Goal: Task Accomplishment & Management: Complete application form

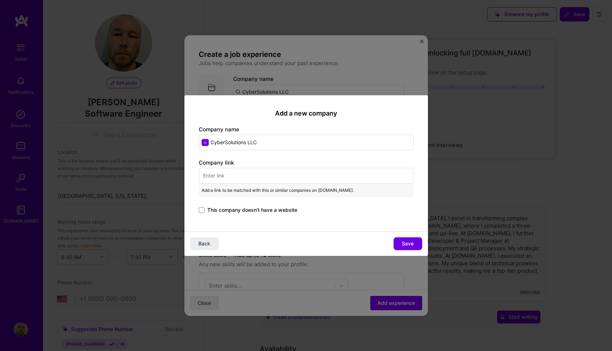
select select "US"
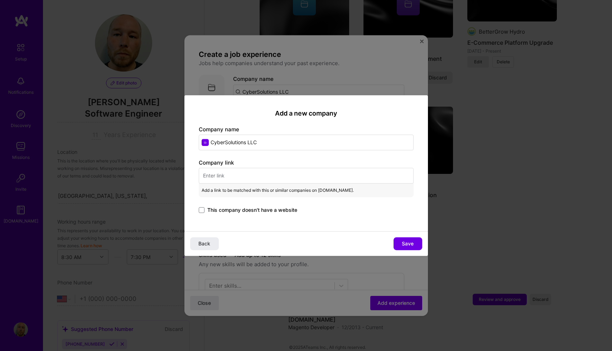
click at [270, 168] on div "Company link Add a link to be matched with this or similar companies on [DOMAIN…" at bounding box center [306, 187] width 215 height 56
click at [269, 172] on input "text" at bounding box center [306, 176] width 215 height 16
paste input "[URL][DOMAIN_NAME]"
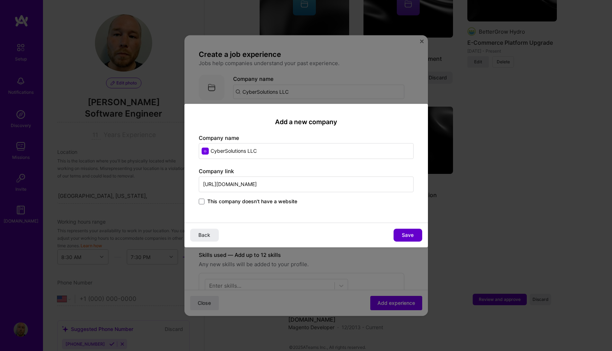
type input "[URL][DOMAIN_NAME]"
click at [414, 235] on button "Save" at bounding box center [408, 235] width 29 height 13
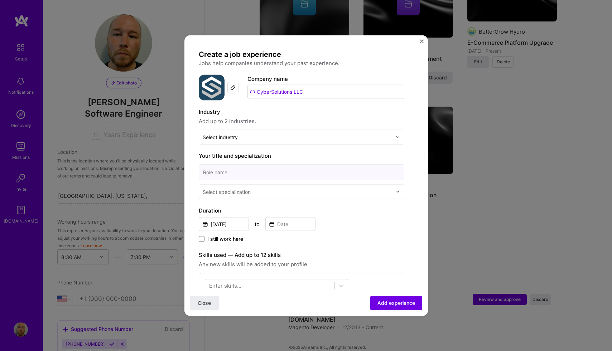
click at [308, 165] on input at bounding box center [302, 172] width 206 height 16
type input "Lead Developer, Project Manager"
click at [232, 221] on input "[DATE]" at bounding box center [224, 224] width 50 height 14
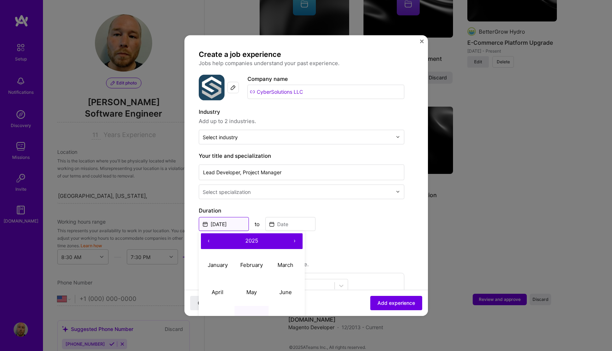
click at [232, 221] on input "[DATE]" at bounding box center [224, 224] width 50 height 14
click at [236, 170] on input "Lead Developer, Project Manager" at bounding box center [302, 172] width 206 height 16
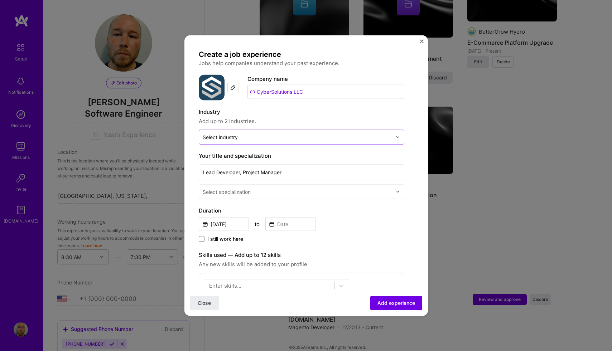
click at [238, 141] on div at bounding box center [297, 136] width 189 height 9
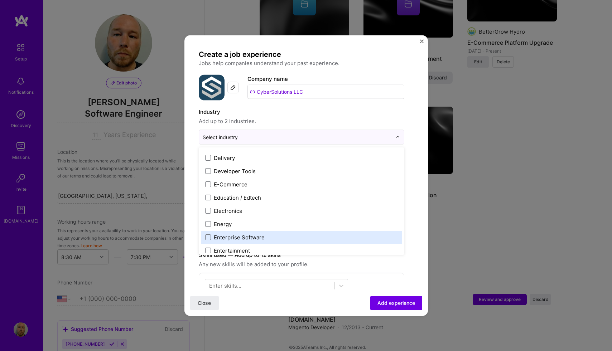
scroll to position [606, 0]
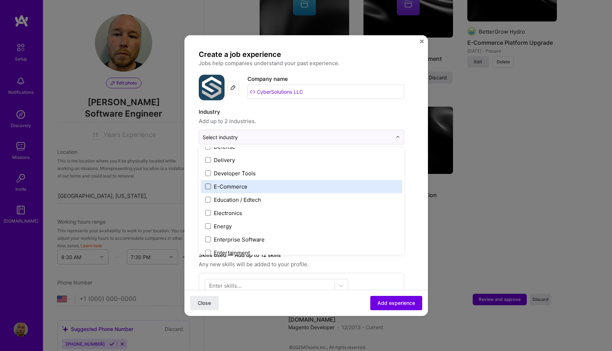
click at [207, 187] on span at bounding box center [208, 187] width 6 height 6
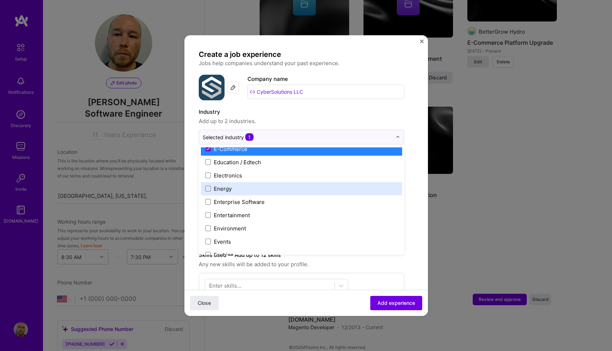
scroll to position [683, 0]
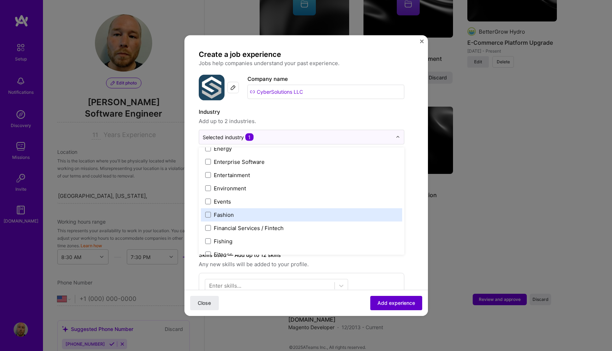
click at [396, 301] on span "Add experience" at bounding box center [396, 303] width 38 height 7
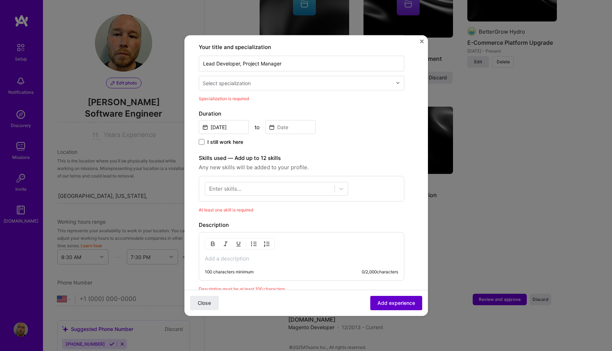
scroll to position [116, 0]
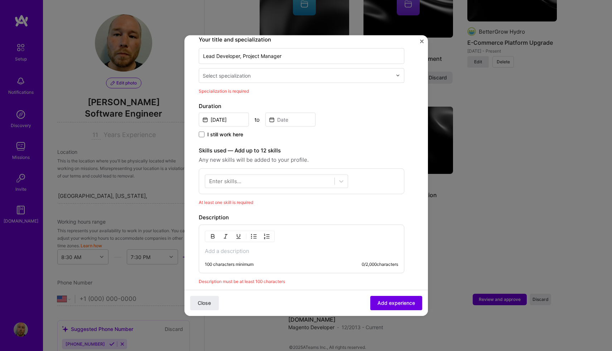
click at [286, 75] on input "text" at bounding box center [298, 76] width 191 height 8
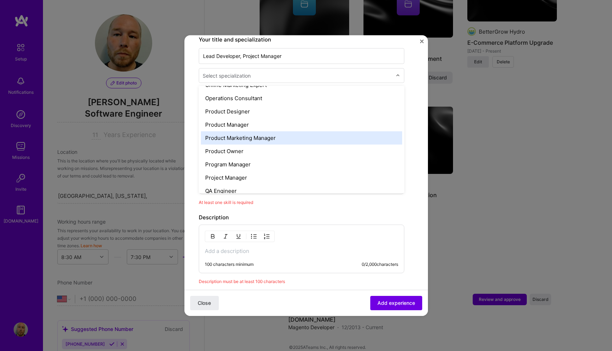
scroll to position [643, 0]
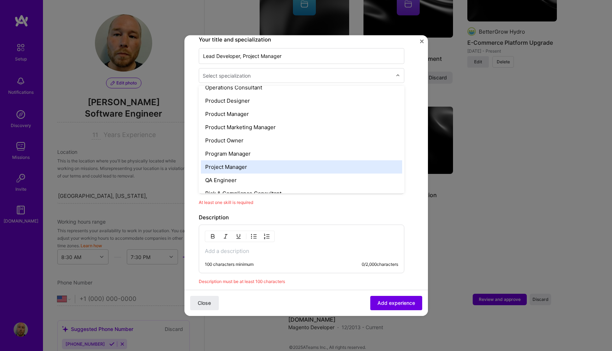
click at [286, 163] on div "Project Manager" at bounding box center [301, 166] width 201 height 13
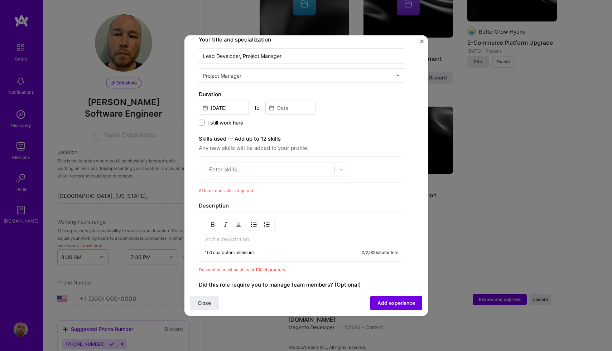
scroll to position [96, 0]
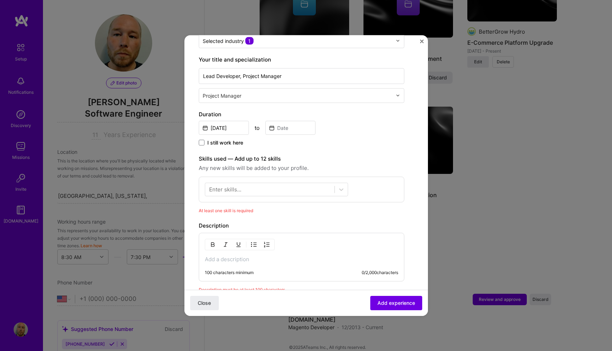
click at [220, 139] on span "I still work here" at bounding box center [225, 142] width 36 height 7
click at [0, 0] on input "I still work here" at bounding box center [0, 0] width 0 height 0
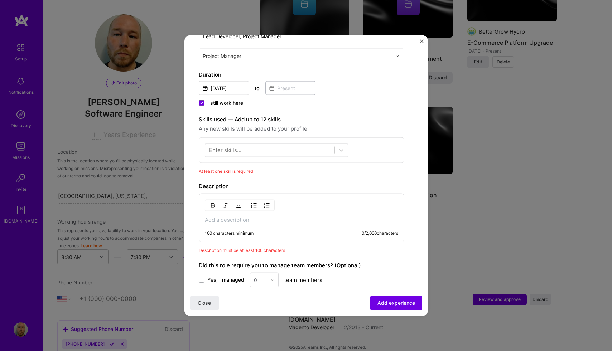
scroll to position [138, 0]
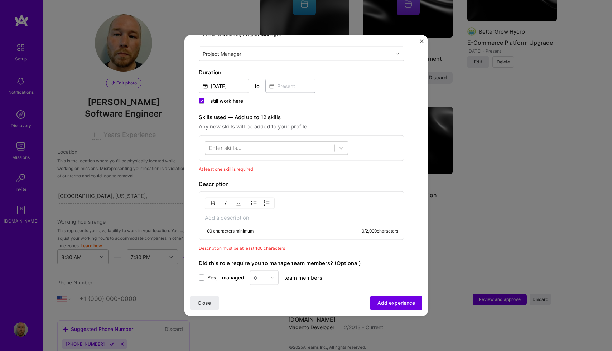
click at [304, 149] on div at bounding box center [269, 148] width 129 height 12
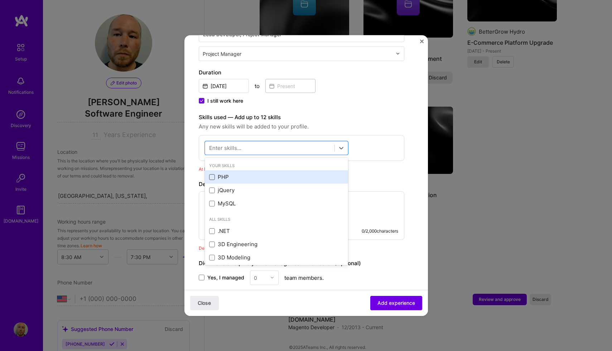
click at [211, 178] on span at bounding box center [212, 177] width 6 height 6
click at [0, 0] on input "checkbox" at bounding box center [0, 0] width 0 height 0
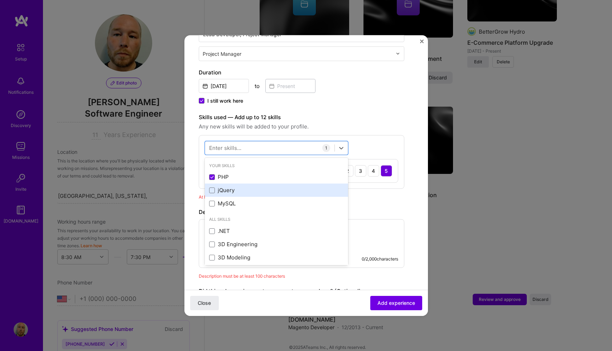
click at [213, 194] on div "jQuery" at bounding box center [276, 191] width 135 height 8
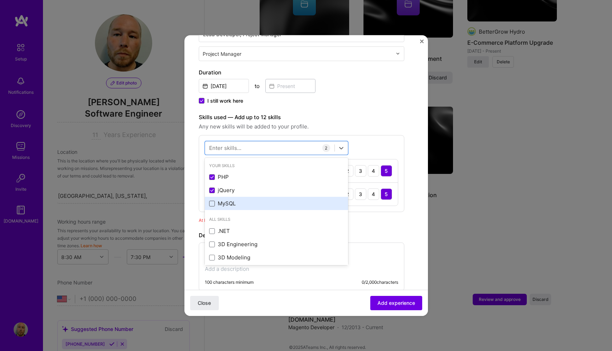
click at [213, 204] on span at bounding box center [212, 204] width 6 height 6
click at [0, 0] on input "checkbox" at bounding box center [0, 0] width 0 height 0
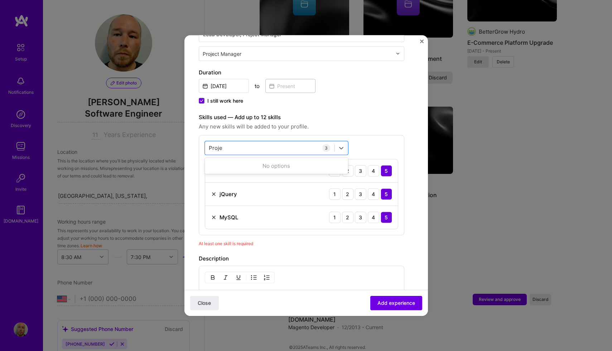
type input "Proje"
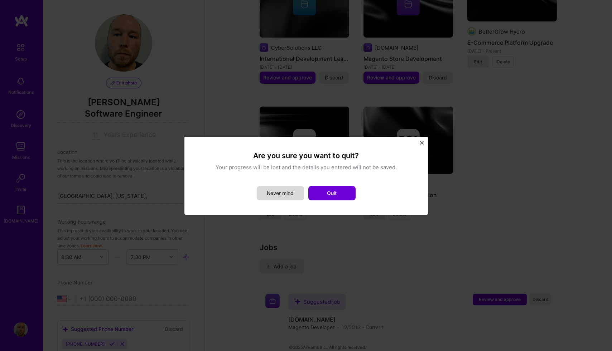
click at [291, 196] on button "Never mind" at bounding box center [280, 193] width 47 height 14
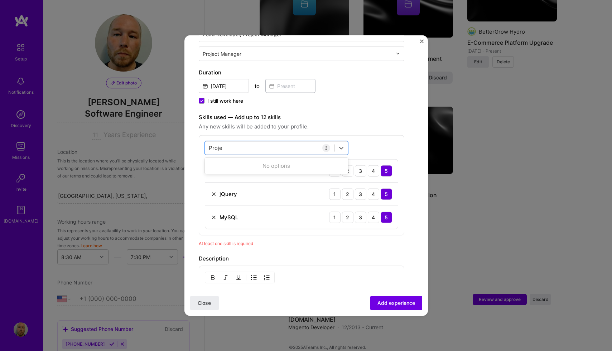
click at [369, 129] on span "Any new skills will be added to your profile." at bounding box center [302, 126] width 206 height 9
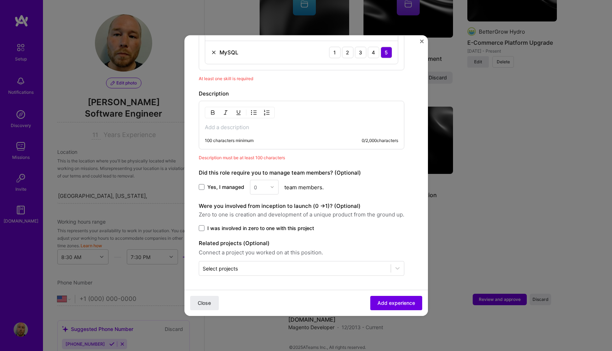
click at [270, 127] on p at bounding box center [301, 127] width 193 height 7
click at [261, 194] on div "Create a job experience Jobs help companies understand your past experience. Co…" at bounding box center [302, 11] width 206 height 530
click at [261, 190] on div "0" at bounding box center [264, 187] width 29 height 15
click at [216, 190] on span "Yes, I managed" at bounding box center [225, 187] width 37 height 7
click at [0, 0] on input "Yes, I managed" at bounding box center [0, 0] width 0 height 0
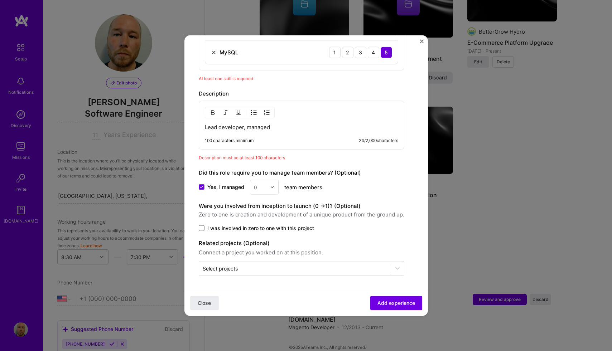
click at [261, 187] on input "text" at bounding box center [260, 187] width 13 height 8
click at [263, 294] on div "25+" at bounding box center [264, 295] width 24 height 13
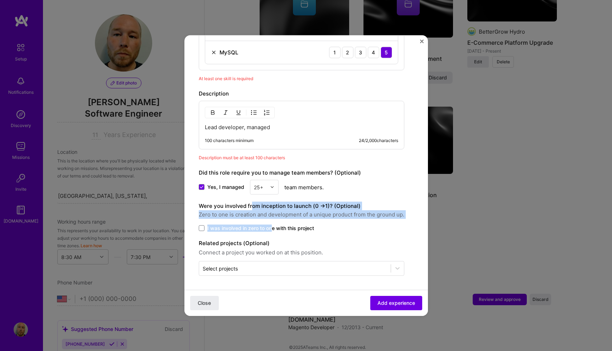
drag, startPoint x: 251, startPoint y: 206, endPoint x: 272, endPoint y: 230, distance: 32.0
click at [272, 230] on div "Were you involved from inception to launch (0 - > 1)? (Optional) Zero to one is…" at bounding box center [302, 217] width 206 height 30
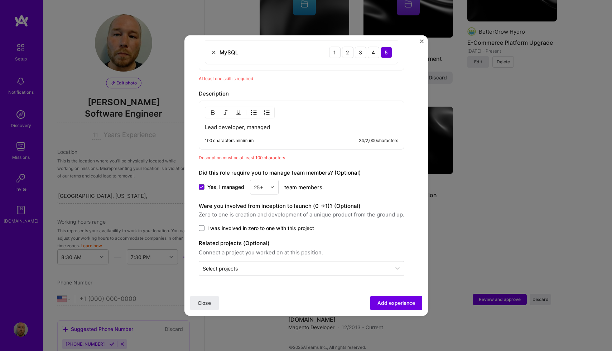
click at [296, 249] on span "Connect a project you worked on at this position." at bounding box center [302, 252] width 206 height 9
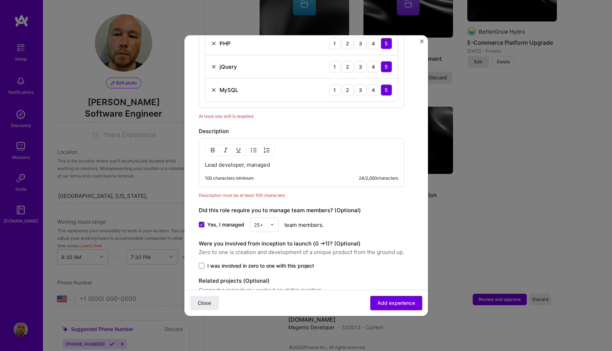
scroll to position [223, 0]
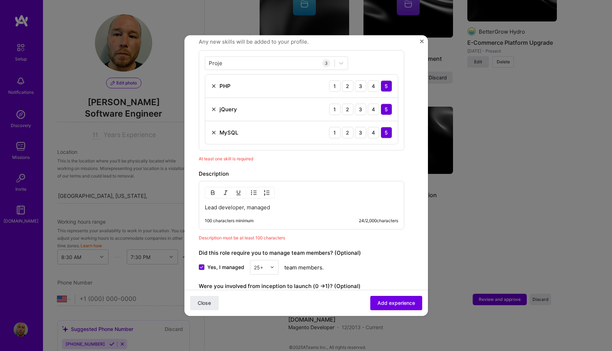
click at [292, 206] on p "Lead developer, managed" at bounding box center [301, 207] width 193 height 7
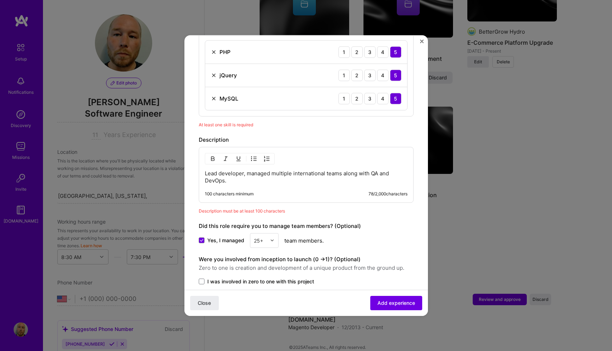
scroll to position [275, 0]
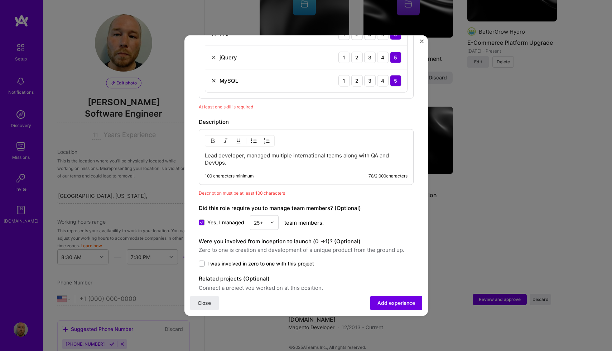
click at [325, 155] on p "Lead developer, managed multiple international teams along with QA and DevOps." at bounding box center [306, 159] width 203 height 14
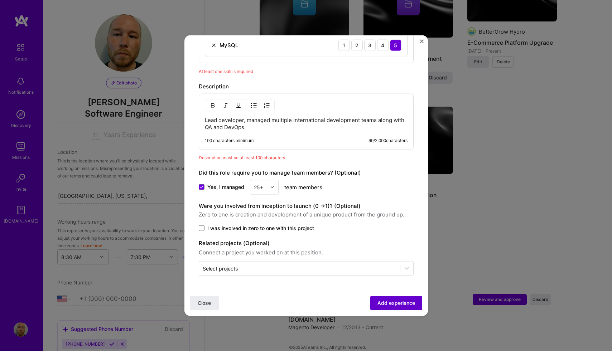
click at [376, 302] on button "Add experience" at bounding box center [396, 303] width 52 height 14
click at [308, 126] on p "Lead developer, managed multiple international development teams along with QA …" at bounding box center [306, 123] width 203 height 14
click at [248, 121] on p "Lead developer, managed multiple international development teams along with QA …" at bounding box center [306, 123] width 203 height 14
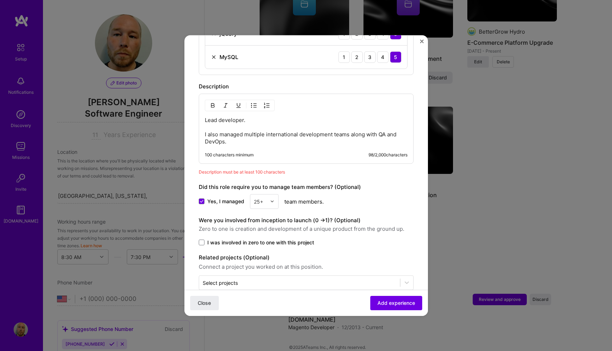
click at [250, 117] on p "Lead developer. I also managed multiple international development teams along w…" at bounding box center [306, 130] width 203 height 29
click at [216, 141] on p "Lead developer. I also managed multiple international development teams along w…" at bounding box center [306, 130] width 203 height 29
click at [236, 141] on p "Lead developer. I also managed multiple international development teams along w…" at bounding box center [306, 130] width 203 height 29
click at [204, 133] on div "Lead developer. I also managed multiple international development teams along w…" at bounding box center [306, 128] width 215 height 70
click at [206, 133] on p "Lead developer. I also managed multiple international development teams along w…" at bounding box center [306, 130] width 203 height 29
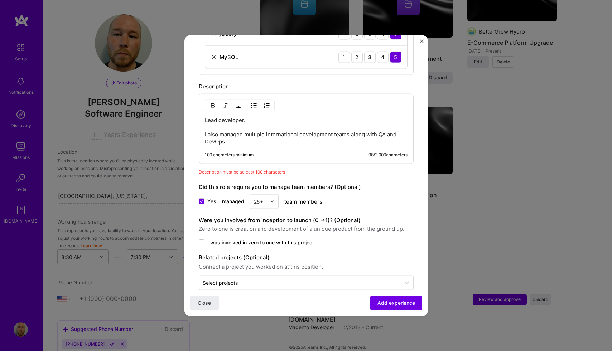
click at [209, 133] on p "Lead developer. I also managed multiple international development teams along w…" at bounding box center [306, 130] width 203 height 29
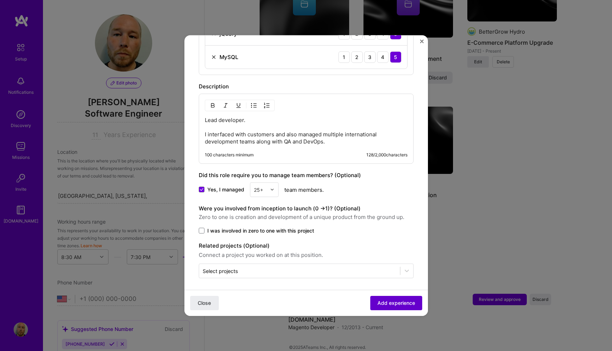
click at [390, 297] on button "Add experience" at bounding box center [396, 303] width 52 height 14
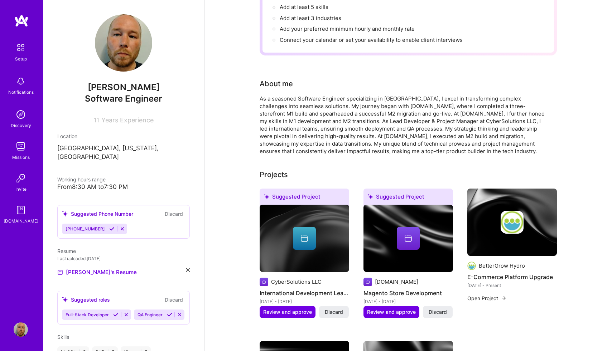
scroll to position [0, 0]
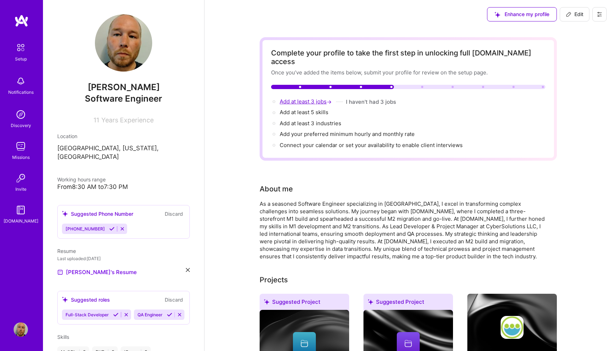
click at [316, 98] on span "Add at least 3 jobs →" at bounding box center [306, 101] width 53 height 7
select select "US"
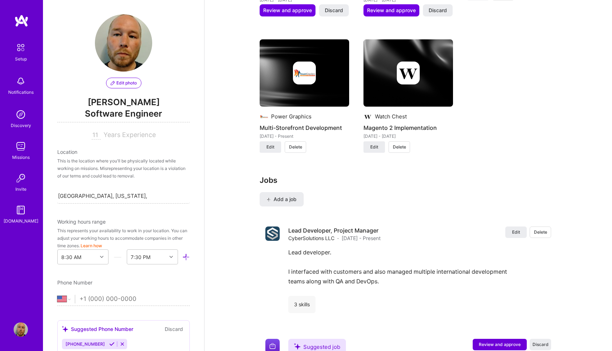
scroll to position [805, 0]
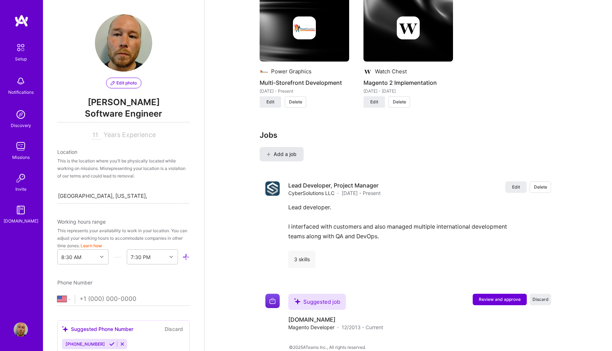
click at [286, 151] on span "Add a job" at bounding box center [282, 154] width 30 height 7
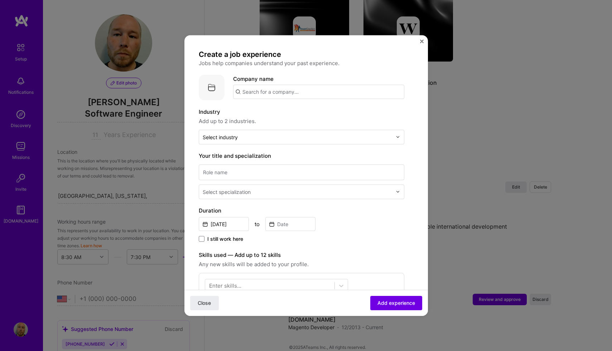
click at [309, 92] on input "text" at bounding box center [318, 92] width 171 height 14
type input "The Deep End"
click at [288, 111] on div "The Deep End" at bounding box center [294, 111] width 42 height 13
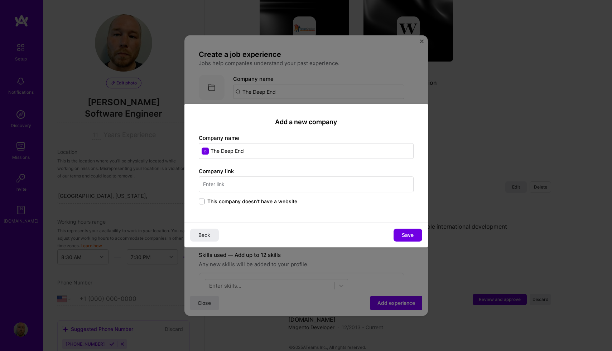
click at [293, 201] on span "This company doesn't have a website" at bounding box center [252, 201] width 90 height 7
click at [0, 0] on input "This company doesn't have a website" at bounding box center [0, 0] width 0 height 0
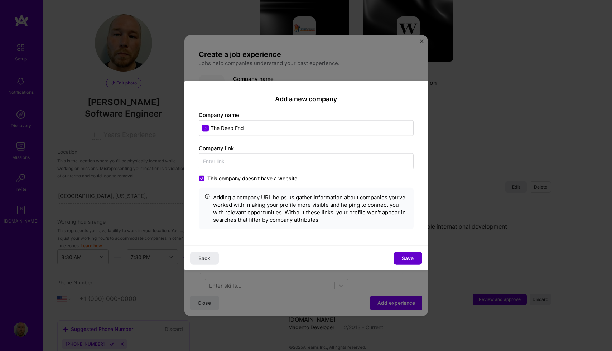
click at [413, 258] on button "Save" at bounding box center [408, 258] width 29 height 13
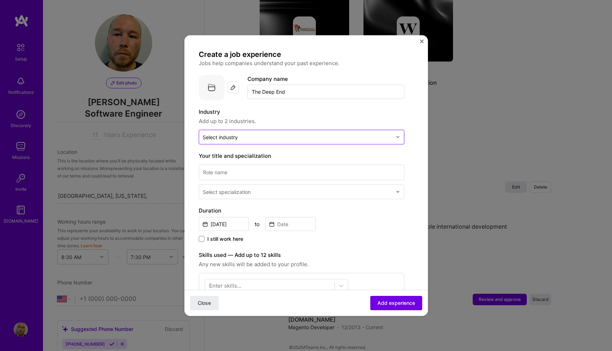
click at [288, 140] on input "text" at bounding box center [297, 137] width 189 height 8
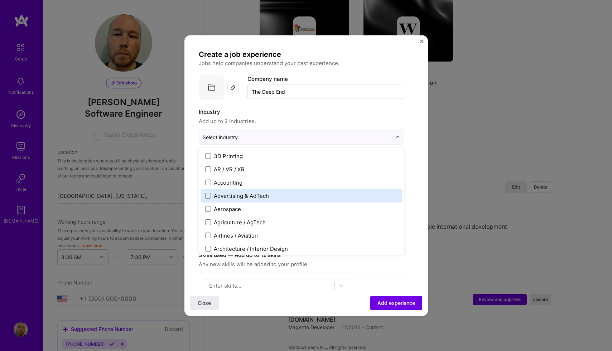
type input "e"
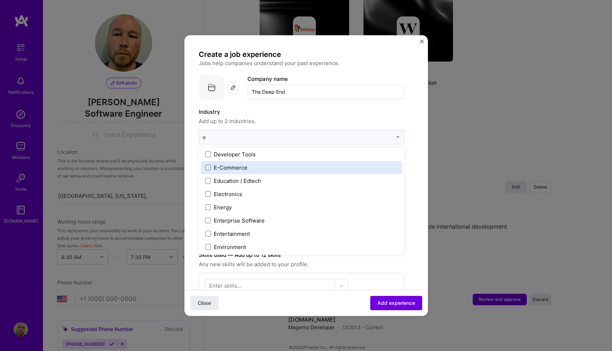
click at [206, 166] on span at bounding box center [208, 168] width 6 height 6
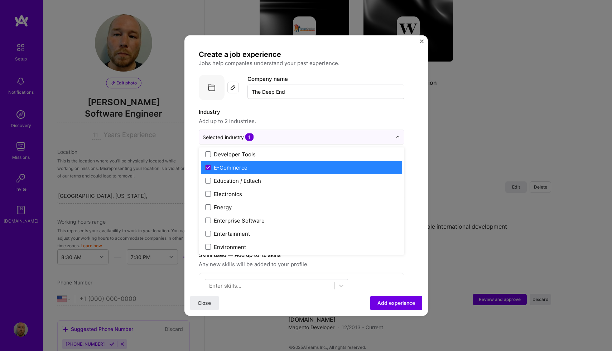
click at [315, 108] on label "Industry" at bounding box center [302, 111] width 206 height 9
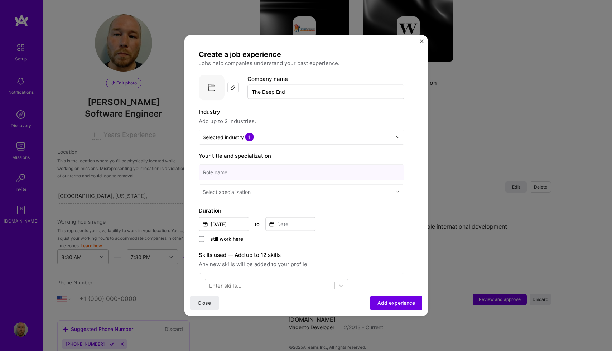
click at [269, 171] on input at bounding box center [302, 172] width 206 height 16
type input "S"
type input "Self"
click at [222, 238] on span "I still work here" at bounding box center [225, 238] width 36 height 7
click at [0, 0] on input "I still work here" at bounding box center [0, 0] width 0 height 0
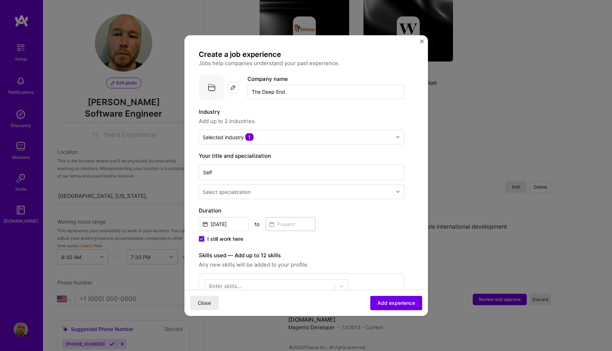
click at [214, 232] on div "Duration [DATE] to I still work here" at bounding box center [302, 225] width 206 height 38
click at [220, 226] on input "[DATE]" at bounding box center [224, 224] width 50 height 14
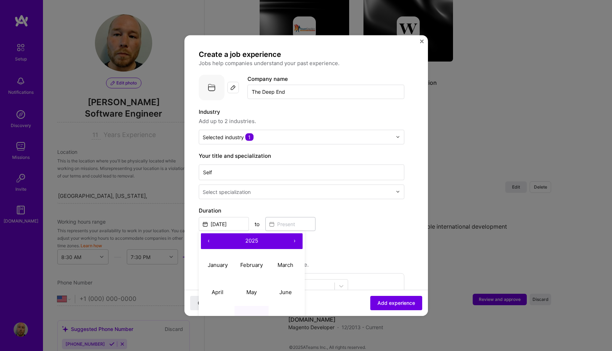
click at [209, 244] on button "‹" at bounding box center [209, 241] width 16 height 16
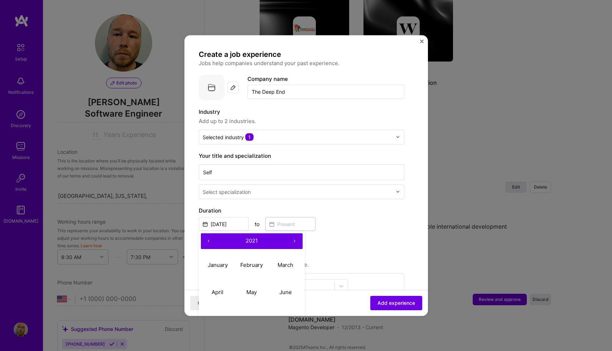
click at [209, 244] on button "‹" at bounding box center [209, 241] width 16 height 16
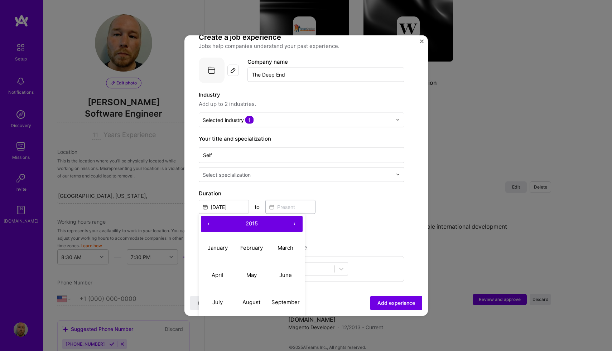
scroll to position [47, 0]
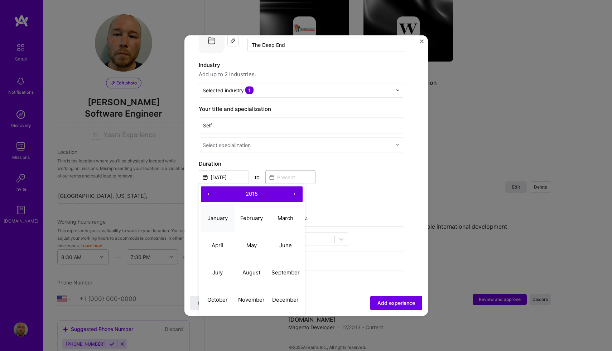
click at [228, 219] on button "January" at bounding box center [218, 218] width 34 height 27
type input "[DATE]"
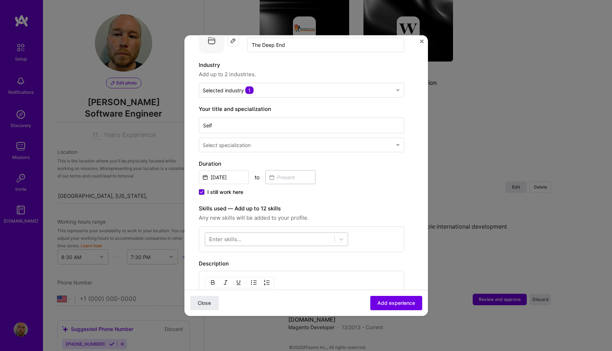
click at [273, 241] on div at bounding box center [269, 239] width 129 height 12
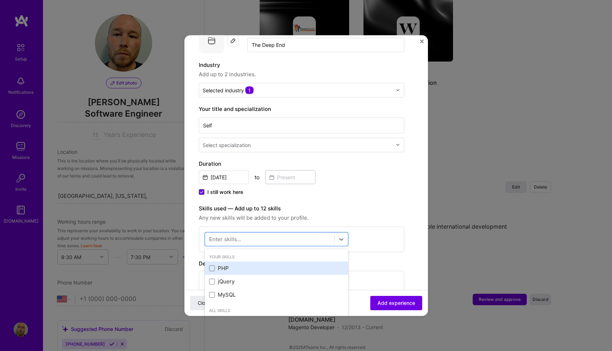
click at [213, 265] on div "PHP" at bounding box center [276, 269] width 135 height 8
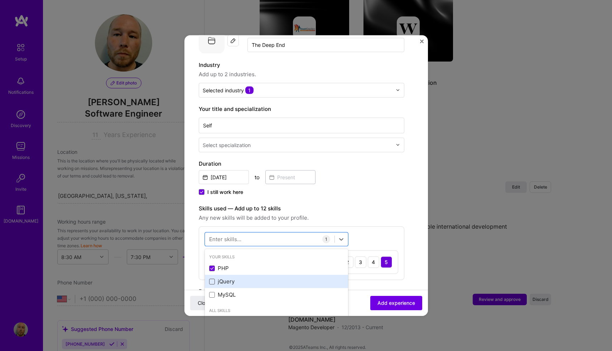
click at [213, 279] on span at bounding box center [212, 282] width 6 height 6
click at [0, 0] on input "checkbox" at bounding box center [0, 0] width 0 height 0
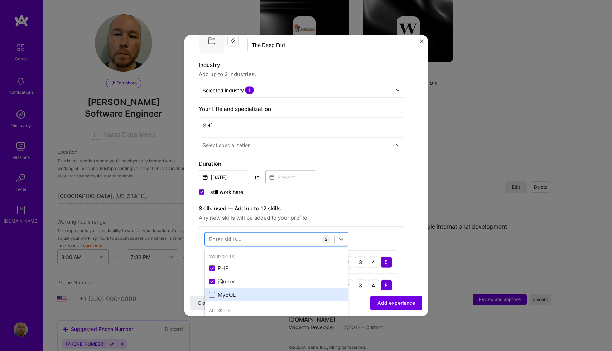
click at [213, 291] on div "MySQL" at bounding box center [276, 294] width 143 height 13
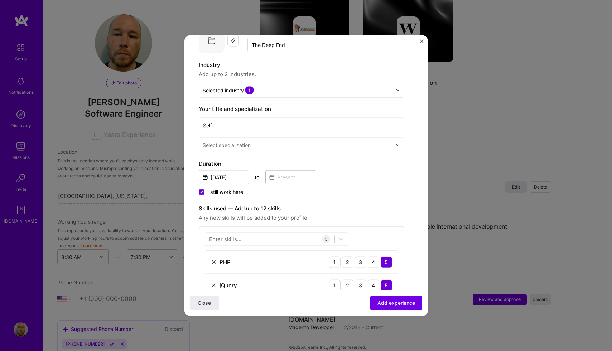
click at [367, 195] on div "I still work here" at bounding box center [302, 192] width 206 height 9
click at [313, 146] on input "text" at bounding box center [298, 145] width 191 height 8
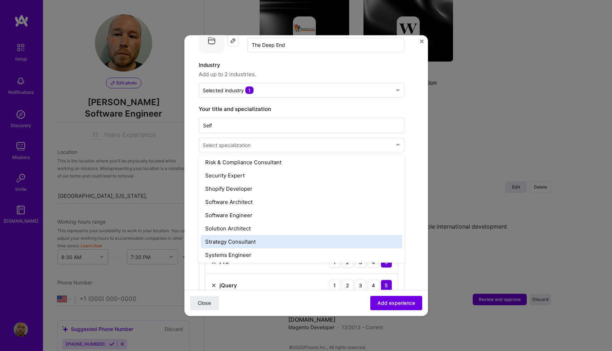
scroll to position [748, 0]
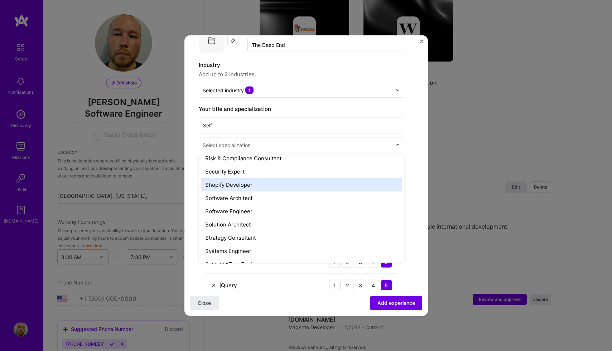
click at [257, 191] on div "Shopify Developer" at bounding box center [301, 184] width 201 height 13
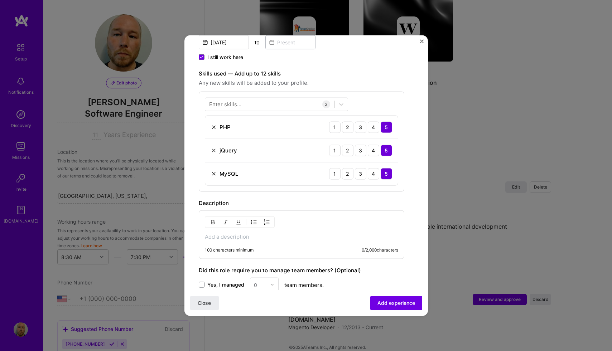
scroll to position [254, 0]
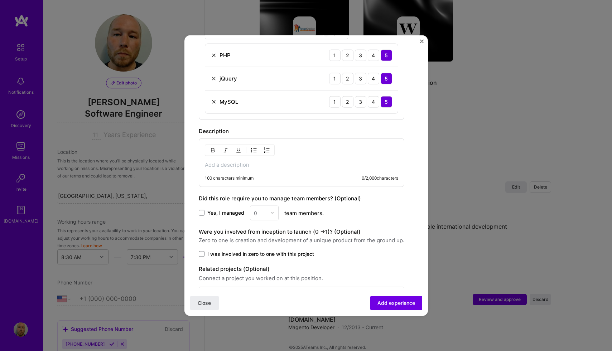
click at [331, 175] on div "100 characters minimum 0 / 2,000 characters" at bounding box center [301, 178] width 193 height 6
click at [331, 166] on p at bounding box center [301, 164] width 193 height 7
click at [213, 259] on div "Create a job experience Jobs help companies understand your past experience. Co…" at bounding box center [302, 49] width 206 height 506
click at [214, 256] on span "I was involved in zero to one with this project" at bounding box center [260, 253] width 107 height 7
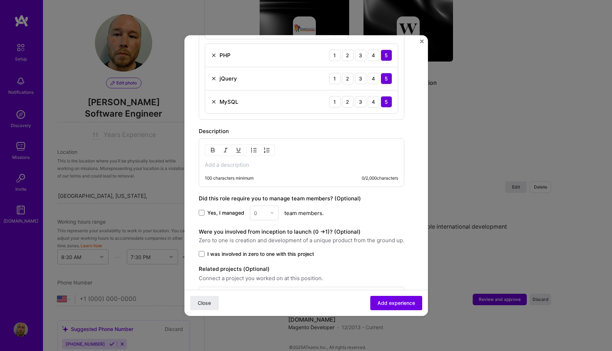
click at [0, 0] on input "I was involved in zero to one with this project" at bounding box center [0, 0] width 0 height 0
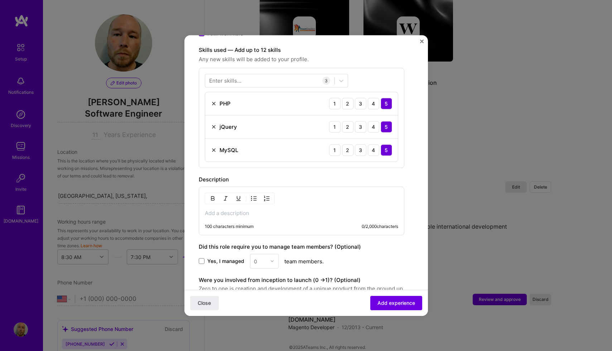
scroll to position [269, 0]
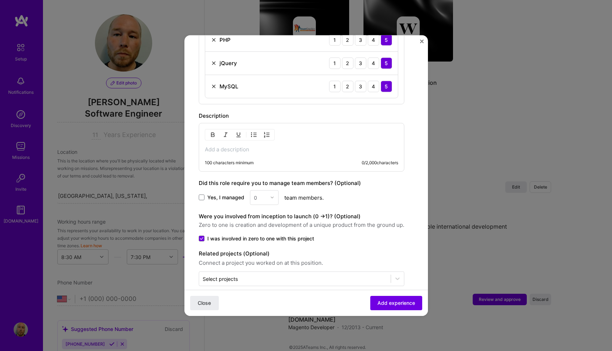
click at [244, 155] on div "100 characters minimum 0 / 2,000 characters" at bounding box center [302, 147] width 206 height 49
click at [244, 150] on p at bounding box center [301, 149] width 193 height 7
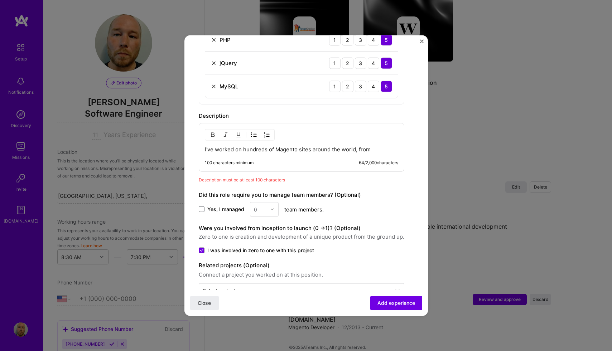
click at [356, 148] on p "I've worked on hundreds of Magento sites around the world, from" at bounding box center [301, 149] width 193 height 7
click at [372, 148] on p "I've worked on hundreds of Magento sites around the world, from" at bounding box center [301, 149] width 193 height 7
click at [382, 148] on p "I've worked on hundreds of Magento sites around the world, from" at bounding box center [301, 149] width 193 height 7
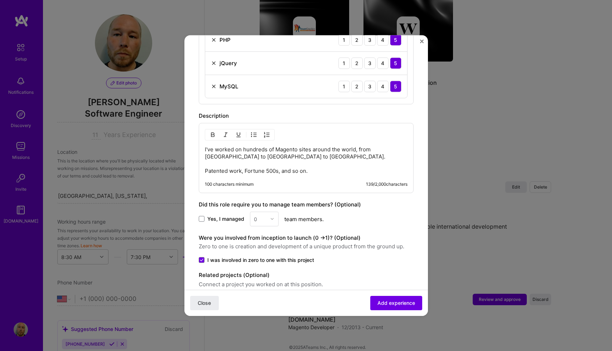
scroll to position [301, 0]
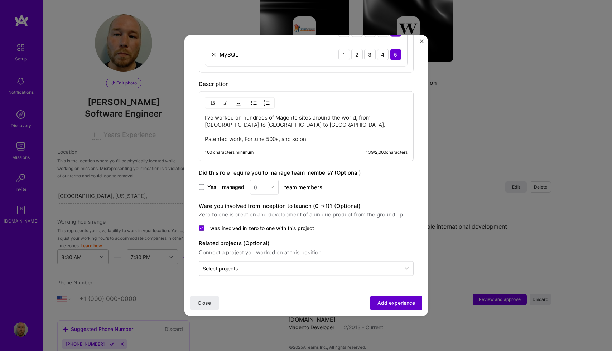
click at [402, 300] on span "Add experience" at bounding box center [396, 303] width 38 height 7
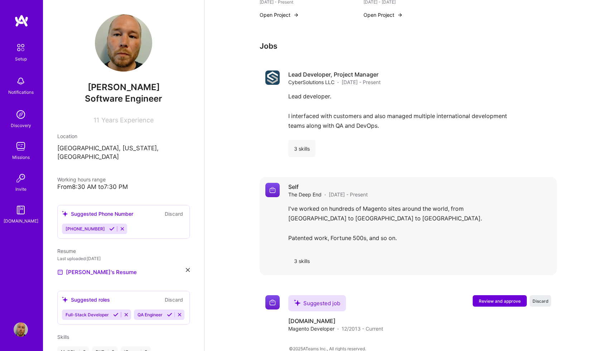
scroll to position [543, 0]
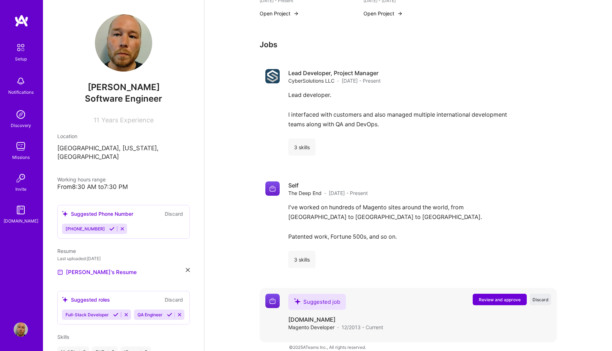
click at [493, 297] on span "Review and approve" at bounding box center [500, 300] width 42 height 6
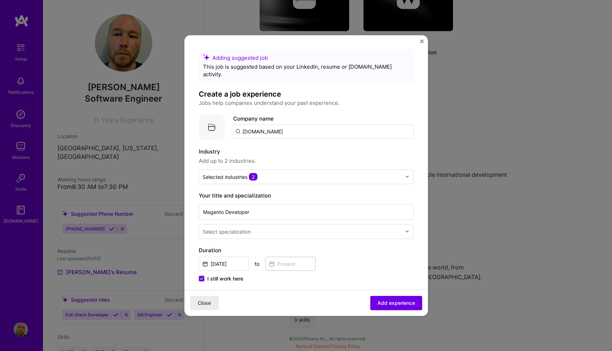
scroll to position [474, 0]
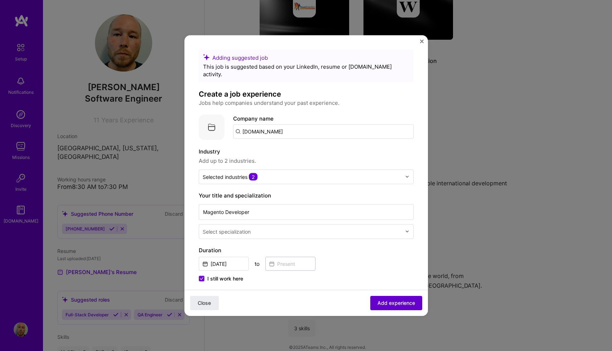
click at [406, 301] on span "Add experience" at bounding box center [396, 303] width 38 height 7
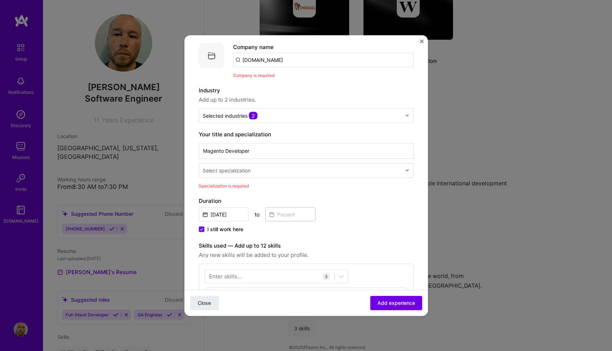
scroll to position [18, 0]
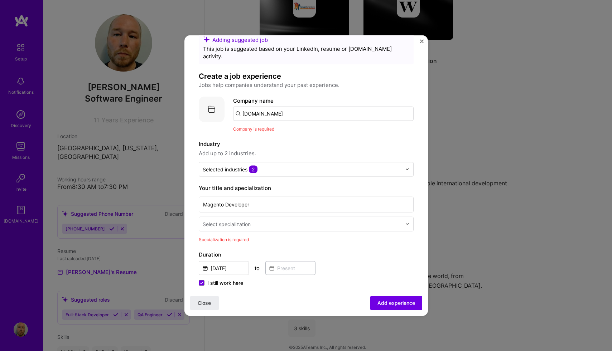
click at [314, 107] on input "[DOMAIN_NAME]" at bounding box center [323, 113] width 180 height 14
drag, startPoint x: 314, startPoint y: 107, endPoint x: 202, endPoint y: 109, distance: 112.1
click at [202, 109] on div "Company logo Company name [DOMAIN_NAME] Company is required" at bounding box center [306, 114] width 215 height 36
click at [283, 135] on span "[DOMAIN_NAME]" at bounding box center [272, 138] width 35 height 6
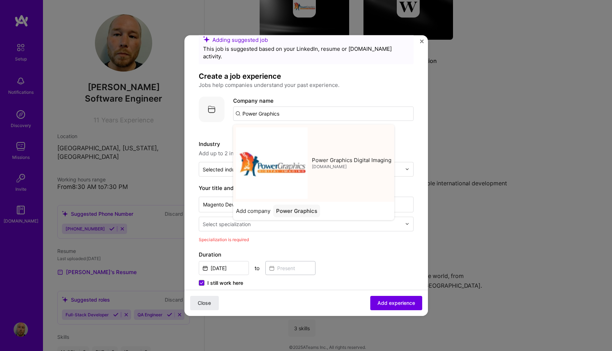
type input "Power Graphics Digital Imaging"
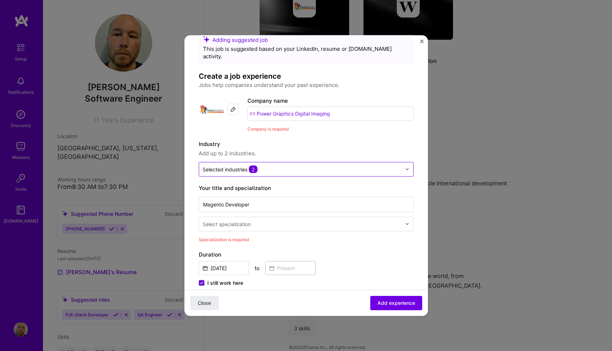
click at [308, 166] on div "Selected industries 2" at bounding box center [302, 169] width 206 height 14
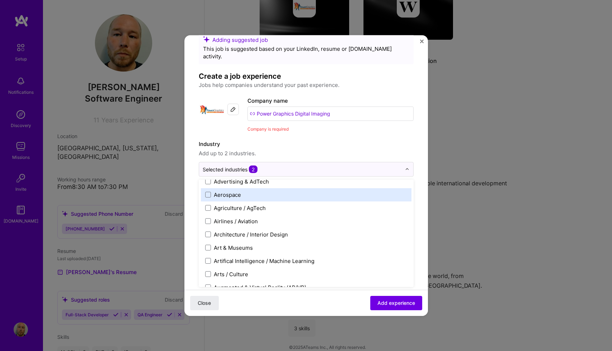
scroll to position [40, 0]
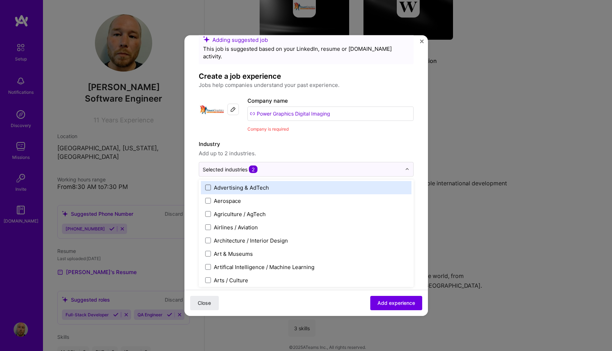
click at [207, 185] on span at bounding box center [208, 188] width 6 height 6
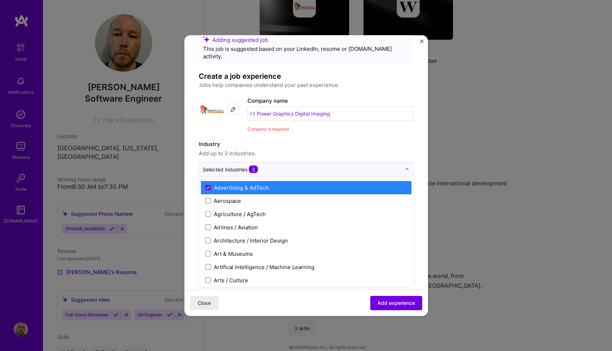
click at [314, 140] on label "Industry" at bounding box center [306, 144] width 215 height 9
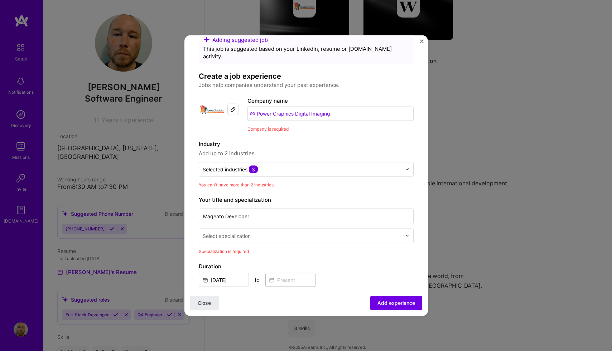
click at [255, 232] on input "text" at bounding box center [303, 236] width 200 height 8
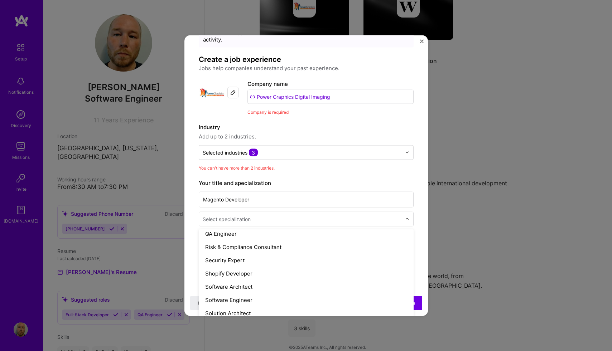
scroll to position [747, 0]
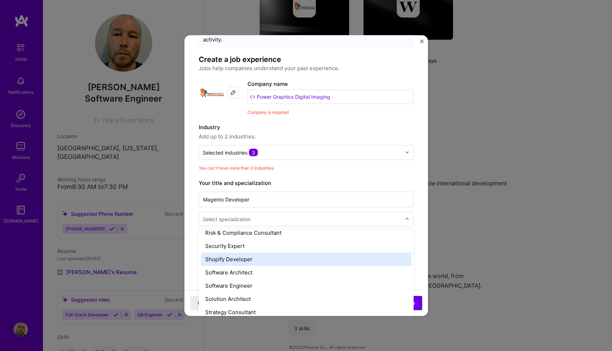
click at [272, 254] on div "Shopify Developer" at bounding box center [306, 258] width 211 height 13
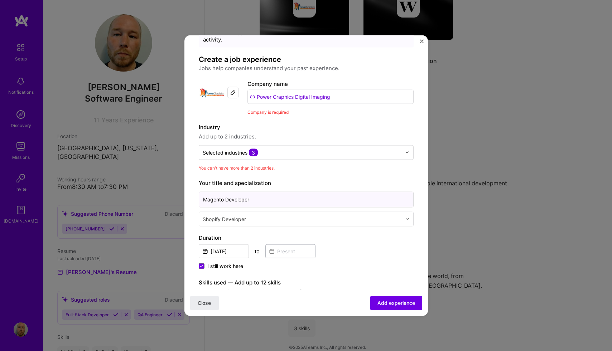
click at [268, 195] on input "Magento Developer" at bounding box center [306, 200] width 215 height 16
click at [269, 203] on div "Magento Developer Shopify Developer" at bounding box center [306, 208] width 215 height 36
click at [267, 215] on input "text" at bounding box center [303, 219] width 200 height 8
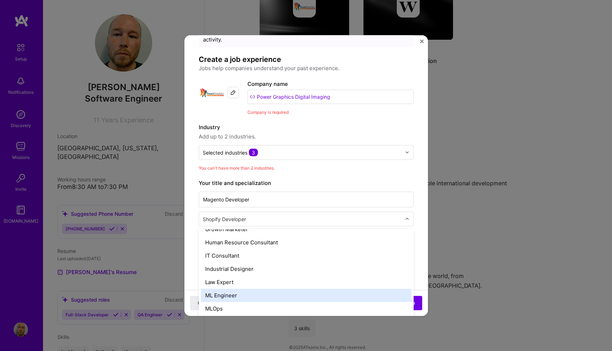
scroll to position [513, 0]
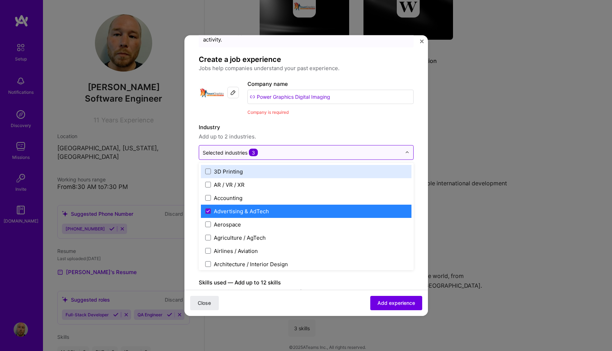
click at [300, 149] on input "text" at bounding box center [302, 153] width 199 height 8
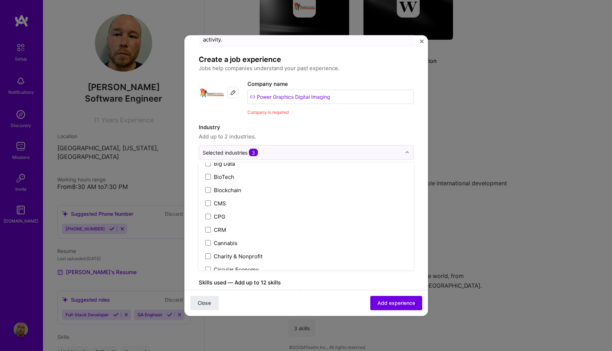
scroll to position [0, 0]
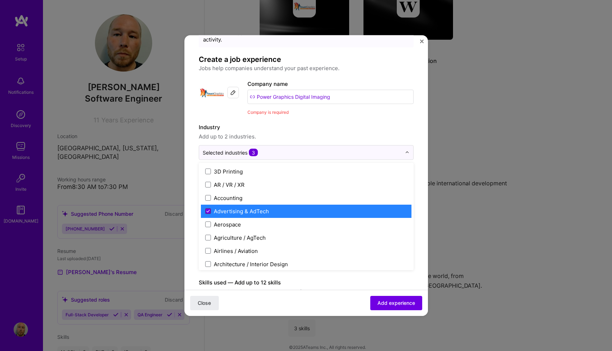
click at [207, 210] on icon at bounding box center [208, 211] width 4 height 3
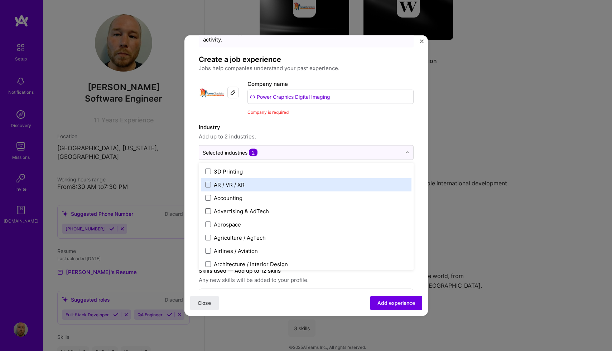
click at [291, 123] on label "Industry" at bounding box center [306, 127] width 215 height 9
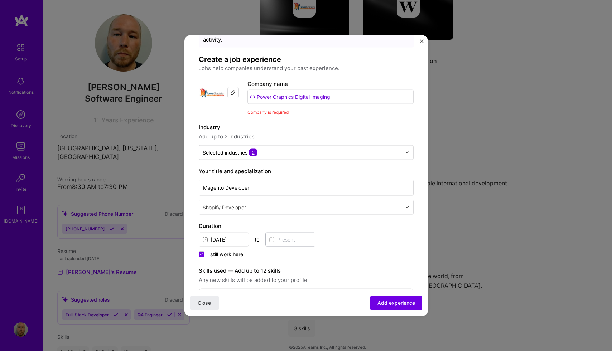
click at [405, 200] on div at bounding box center [409, 207] width 8 height 14
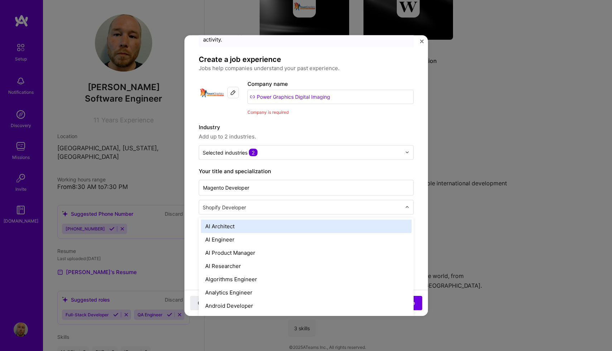
click at [418, 192] on form "Adding suggested job This job is suggested based on your LinkedIn, resume or [D…" at bounding box center [306, 319] width 244 height 608
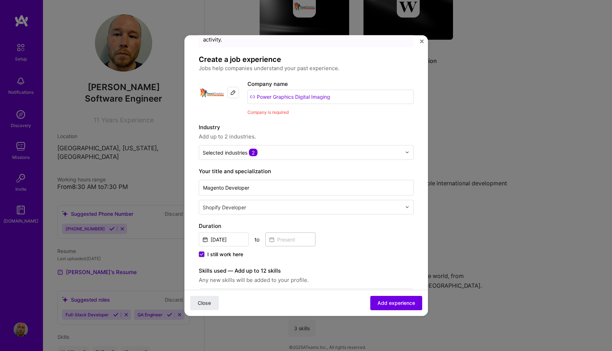
click at [391, 203] on input "text" at bounding box center [303, 207] width 200 height 8
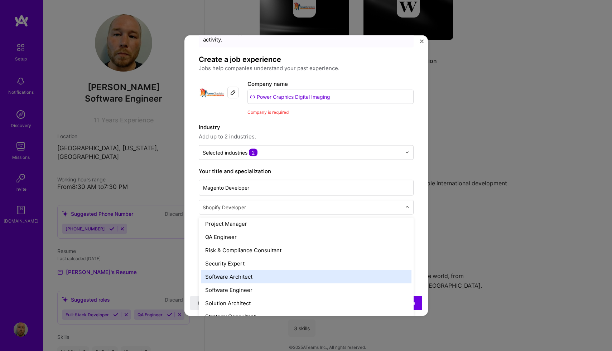
scroll to position [746, 0]
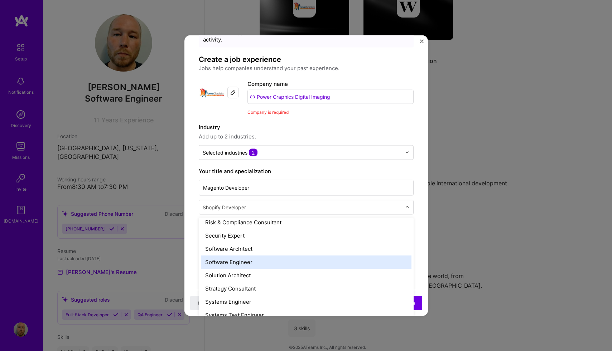
click at [299, 255] on div "Software Engineer" at bounding box center [306, 261] width 211 height 13
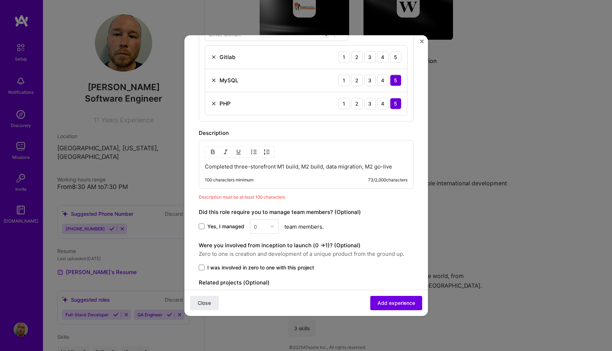
scroll to position [328, 0]
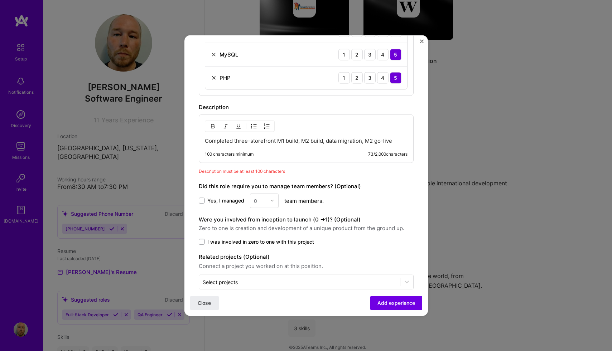
click at [381, 137] on p "Completed three-storefront M1 build, M2 build, data migration, M2 go-live" at bounding box center [306, 140] width 203 height 7
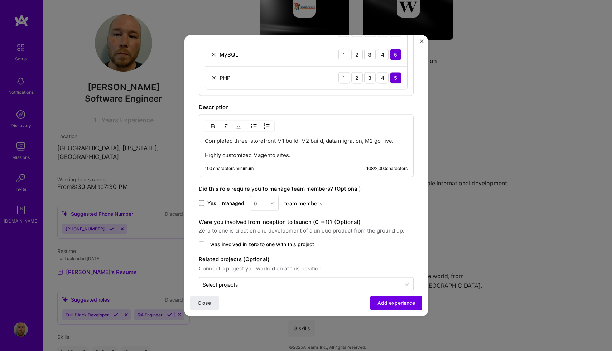
click at [256, 241] on span "I was involved in zero to one with this project" at bounding box center [260, 244] width 107 height 7
click at [0, 0] on input "I was involved in zero to one with this project" at bounding box center [0, 0] width 0 height 0
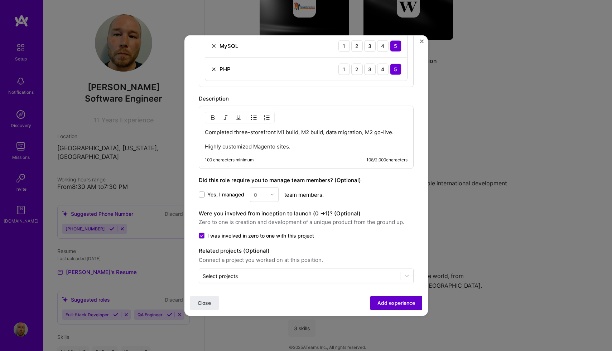
click at [389, 301] on span "Add experience" at bounding box center [396, 303] width 38 height 7
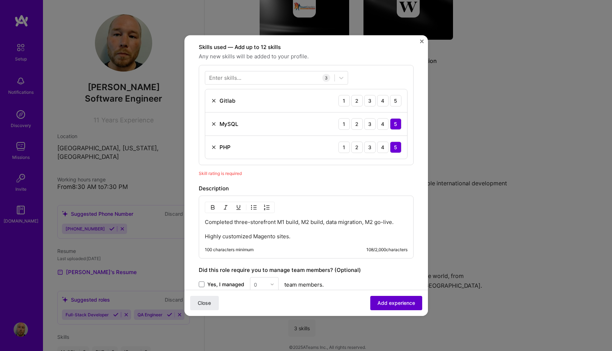
scroll to position [248, 0]
click at [390, 95] on div "5" at bounding box center [395, 100] width 11 height 11
click at [210, 93] on div "Gitlab 1 2 3 4 5" at bounding box center [306, 100] width 202 height 23
click at [213, 98] on img at bounding box center [214, 101] width 6 height 6
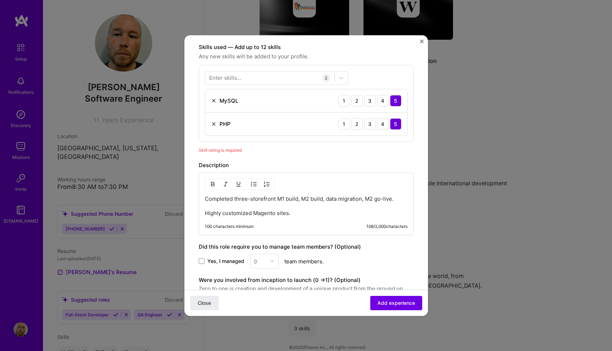
click at [227, 74] on div "Enter skills..." at bounding box center [225, 78] width 32 height 8
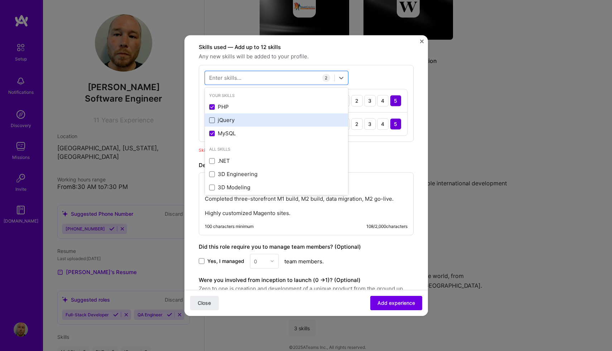
click at [212, 117] on span at bounding box center [212, 120] width 6 height 6
click at [0, 0] on input "checkbox" at bounding box center [0, 0] width 0 height 0
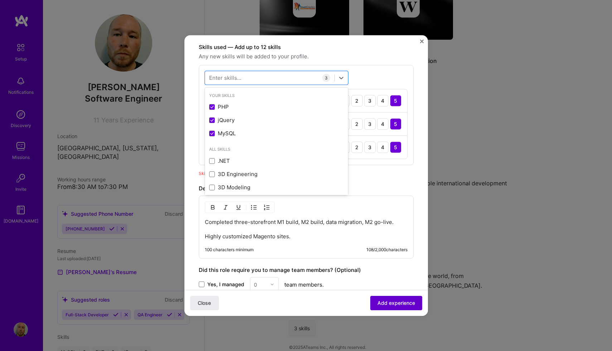
click at [385, 298] on button "Add experience" at bounding box center [396, 303] width 52 height 14
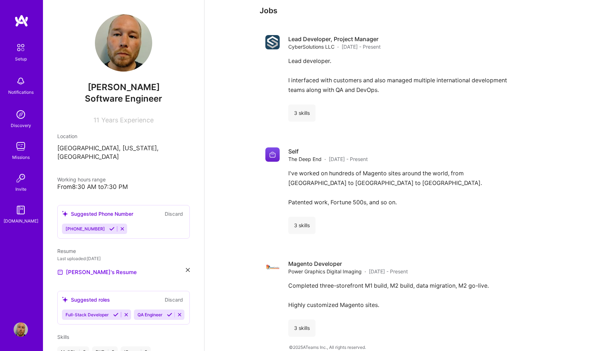
scroll to position [0, 0]
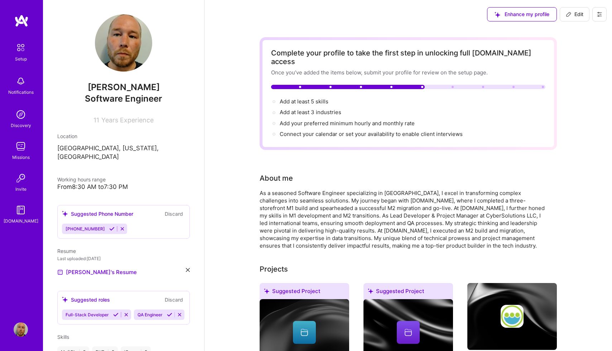
click at [440, 54] on div "Complete your profile to take the first step in unlocking full [DOMAIN_NAME] ac…" at bounding box center [408, 57] width 274 height 17
click at [314, 98] on span "Add at least 5 skills →" at bounding box center [307, 101] width 55 height 7
select select "US"
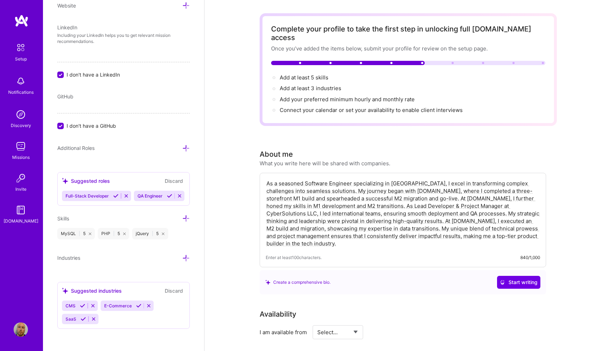
scroll to position [25, 0]
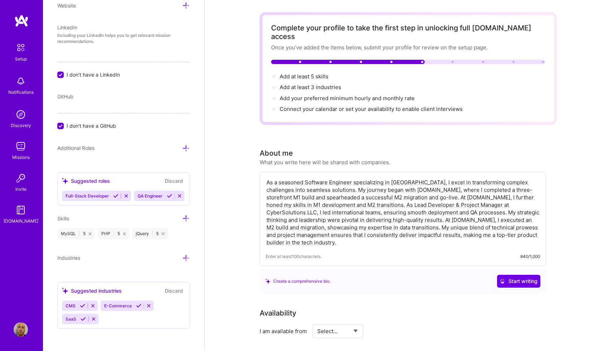
click at [185, 220] on icon at bounding box center [186, 219] width 8 height 8
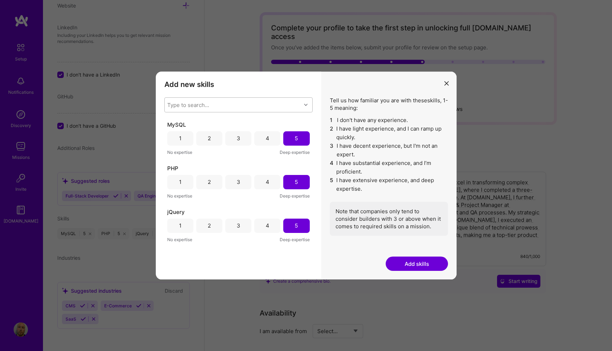
click at [247, 108] on div "Type to search..." at bounding box center [233, 105] width 136 height 14
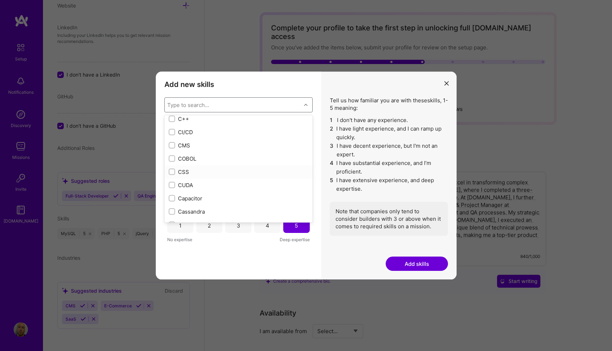
scroll to position [776, 0]
click at [172, 170] on input "modal" at bounding box center [172, 168] width 5 height 5
checkbox input "true"
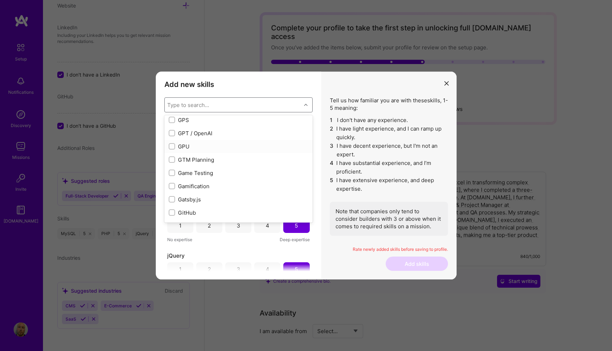
scroll to position [1889, 0]
click at [169, 153] on div "modal" at bounding box center [172, 156] width 6 height 6
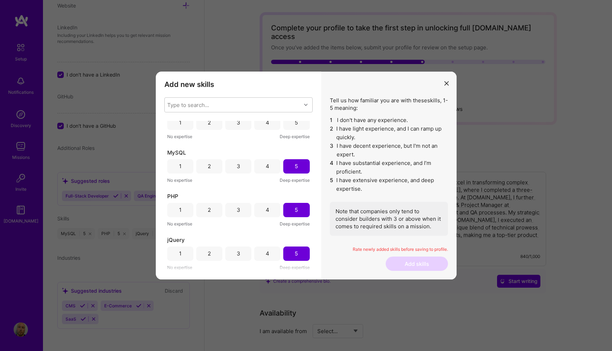
scroll to position [0, 0]
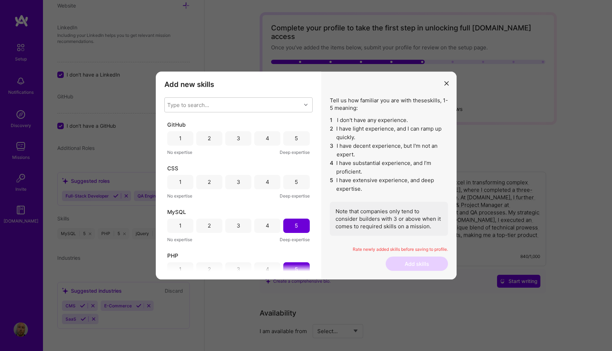
click at [295, 141] on div "5" at bounding box center [296, 139] width 3 height 8
click at [295, 181] on div "5" at bounding box center [296, 182] width 3 height 8
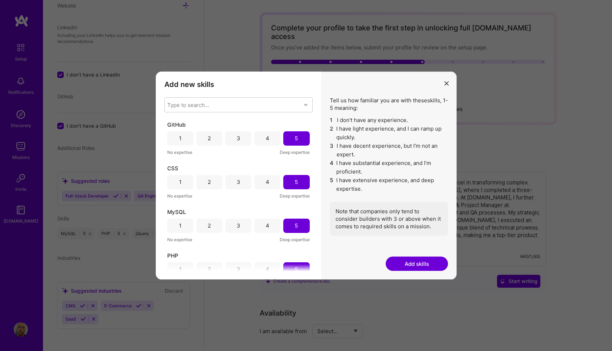
scroll to position [59, 0]
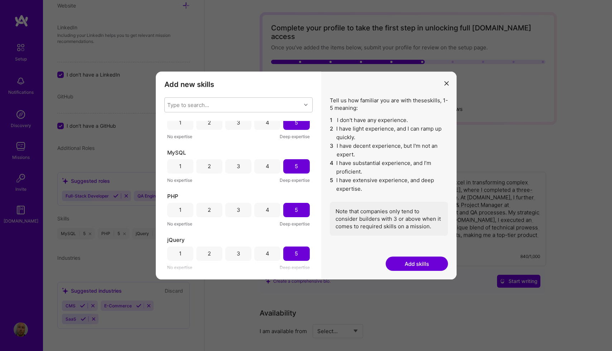
click at [406, 263] on button "Add skills" at bounding box center [417, 264] width 62 height 14
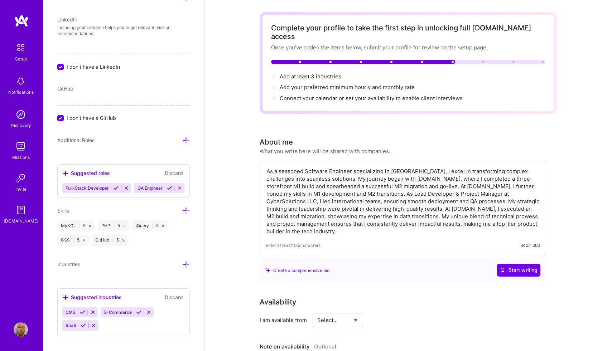
scroll to position [419, 0]
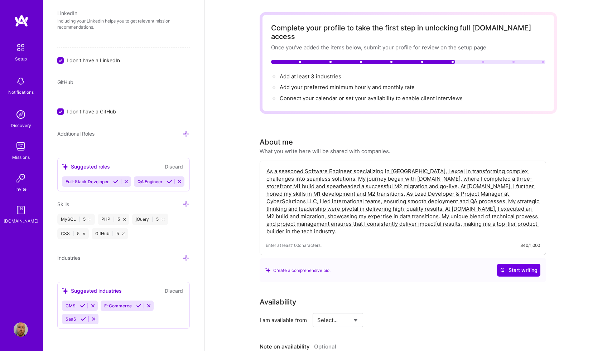
click at [124, 234] on icon at bounding box center [123, 234] width 3 height 3
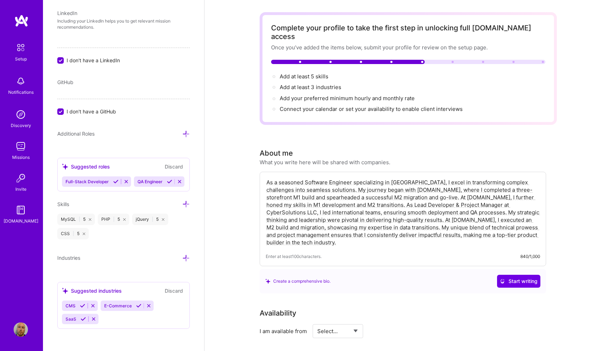
click at [189, 202] on icon at bounding box center [186, 205] width 8 height 8
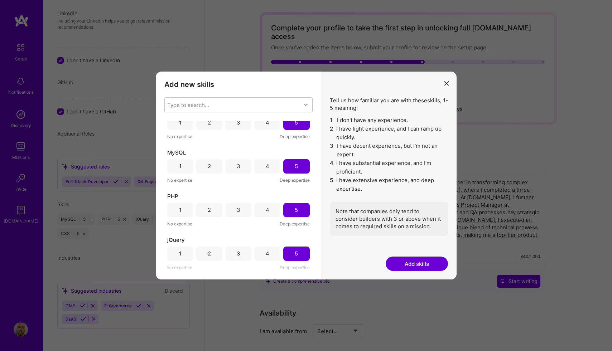
scroll to position [0, 0]
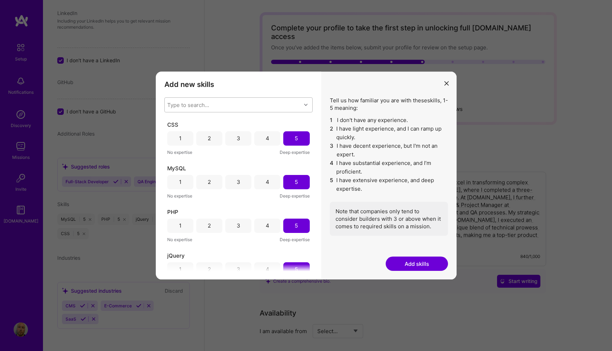
click at [246, 100] on div "Type to search..." at bounding box center [233, 105] width 136 height 14
type input "c"
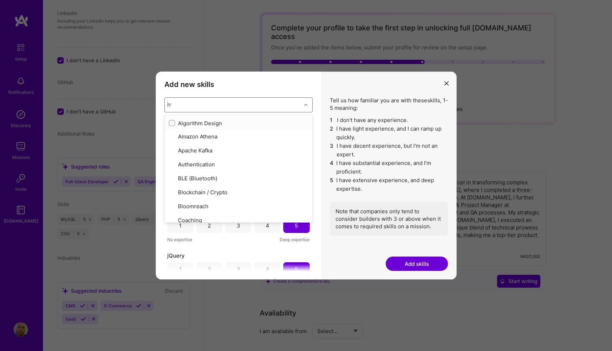
type input "html"
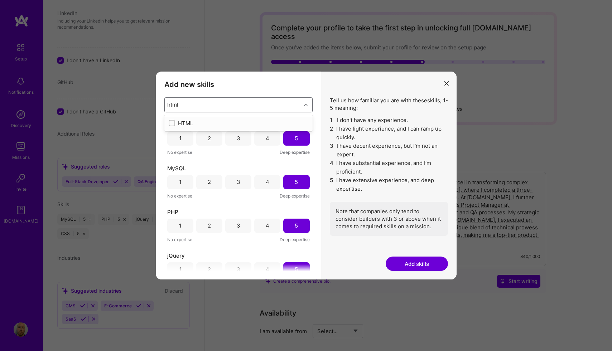
click at [172, 123] on input "modal" at bounding box center [172, 123] width 5 height 5
checkbox input "false"
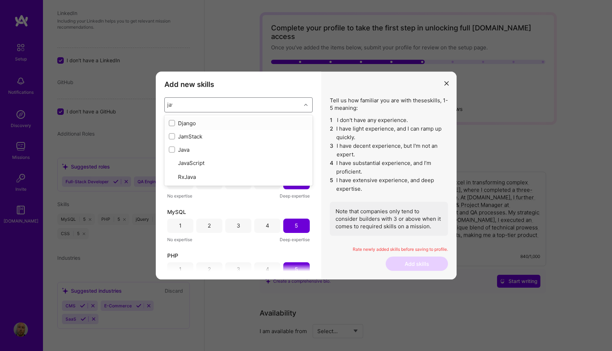
type input "java"
click at [172, 135] on input "modal" at bounding box center [172, 136] width 5 height 5
checkbox input "false"
type input "mydql"
click at [293, 188] on div "5" at bounding box center [296, 182] width 26 height 14
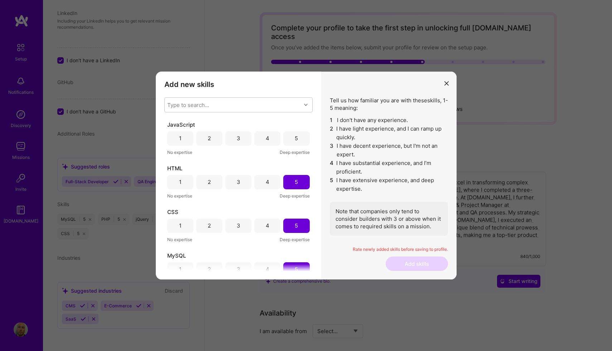
click at [295, 138] on div "5" at bounding box center [296, 139] width 3 height 8
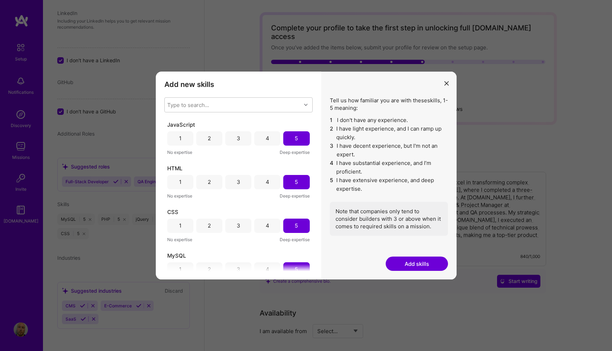
scroll to position [103, 0]
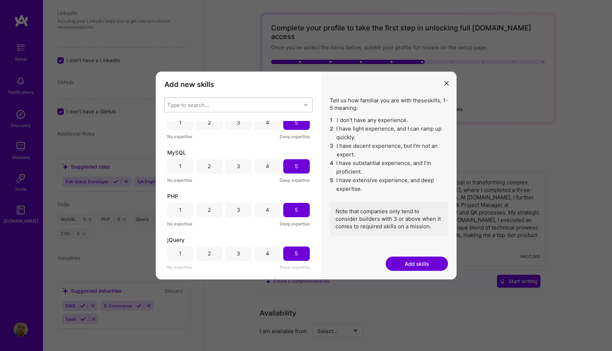
click at [233, 101] on div "Type to search..." at bounding box center [233, 105] width 136 height 14
type input "apache"
click at [272, 93] on div "Add new skills Tell us how familiar you are with given skills, using between 1 …" at bounding box center [238, 176] width 165 height 208
click at [433, 266] on button "Add skills" at bounding box center [417, 264] width 62 height 14
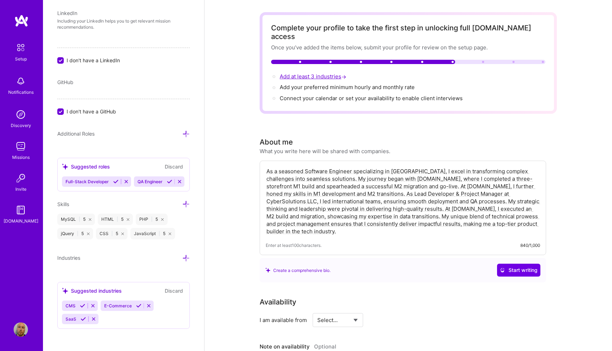
click at [326, 73] on span "Add at least 3 industries →" at bounding box center [314, 76] width 68 height 7
click at [334, 73] on span "Add at least 3 industries →" at bounding box center [314, 76] width 68 height 7
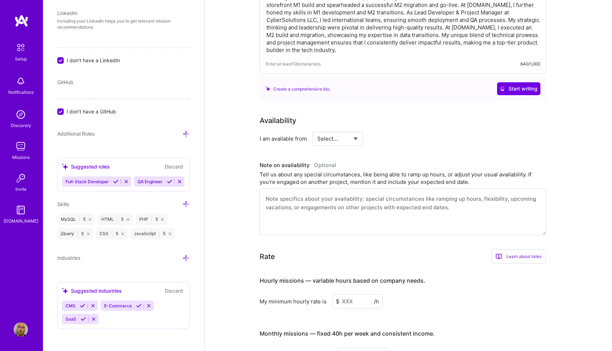
scroll to position [0, 0]
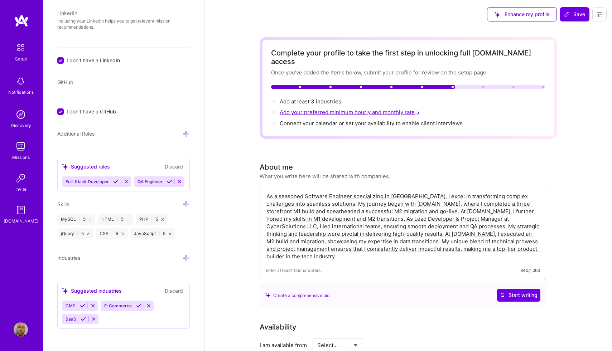
click at [348, 109] on span "Add your preferred minimum hourly and monthly rate →" at bounding box center [350, 112] width 141 height 7
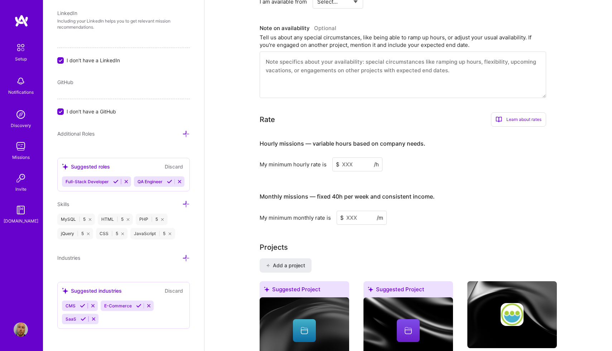
scroll to position [448, 0]
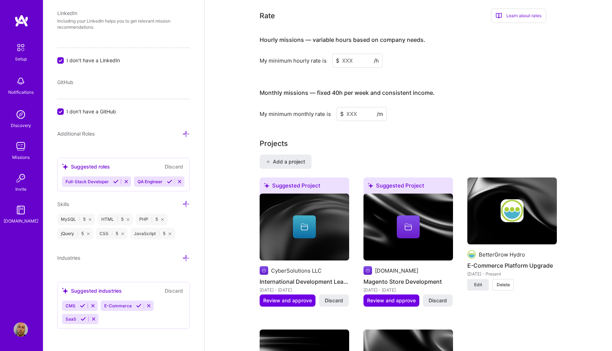
drag, startPoint x: 358, startPoint y: 54, endPoint x: 319, endPoint y: 53, distance: 39.4
click at [319, 54] on div "My minimum hourly rate is $ /h" at bounding box center [403, 61] width 286 height 14
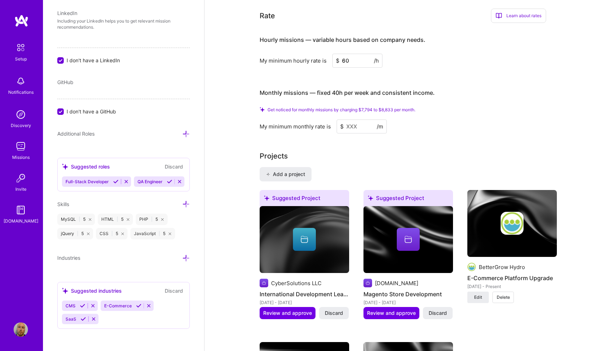
type input "60"
click at [368, 120] on input at bounding box center [362, 127] width 50 height 14
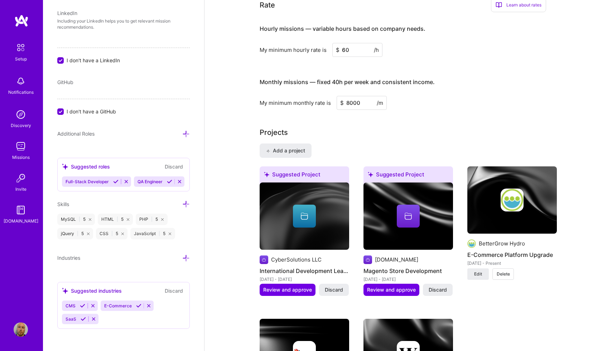
type input "8000"
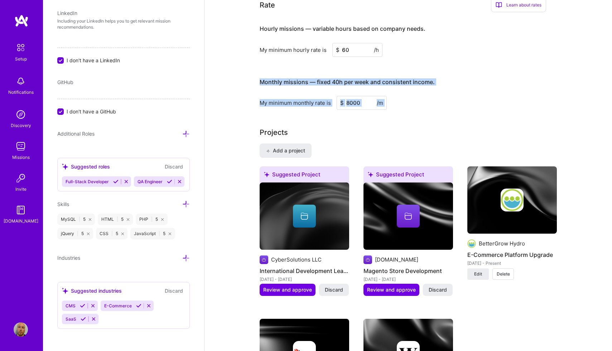
drag, startPoint x: 448, startPoint y: 112, endPoint x: 433, endPoint y: 64, distance: 51.2
click at [433, 64] on div "Complete your profile to take the first step in unlocking full [DOMAIN_NAME] ac…" at bounding box center [408, 202] width 297 height 1224
drag, startPoint x: 433, startPoint y: 64, endPoint x: 445, endPoint y: 98, distance: 36.5
click at [445, 98] on div "Monthly missions — fixed 40h per week and consistent income. My minimum monthly…" at bounding box center [403, 90] width 286 height 39
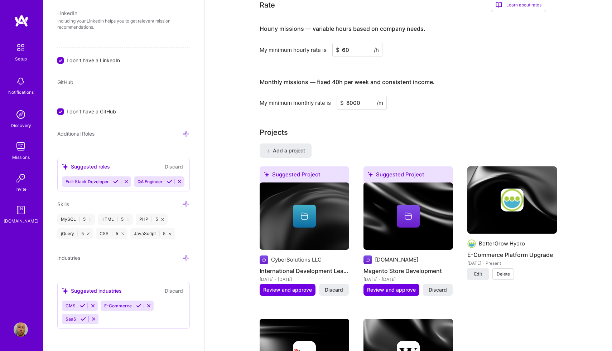
click at [360, 96] on input "8000" at bounding box center [362, 103] width 50 height 14
drag, startPoint x: 358, startPoint y: 41, endPoint x: 302, endPoint y: 41, distance: 56.2
click at [302, 43] on div "My minimum hourly rate is $ 60 /h" at bounding box center [403, 50] width 286 height 14
type input "70"
drag, startPoint x: 370, startPoint y: 95, endPoint x: 299, endPoint y: 95, distance: 71.3
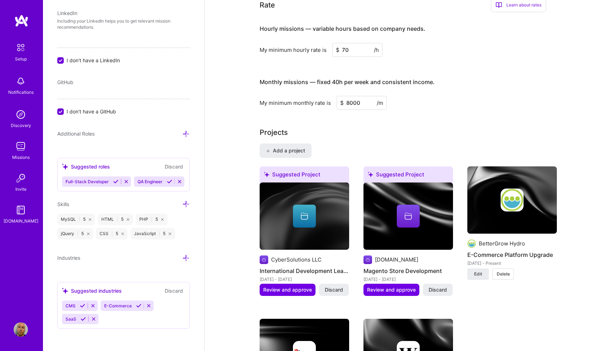
click at [299, 96] on div "My minimum monthly rate is $ 8000 /m" at bounding box center [403, 103] width 286 height 14
type input "9500"
click at [537, 81] on h3 "Monthly missions — fixed 40h per week and consistent income." at bounding box center [403, 82] width 286 height 22
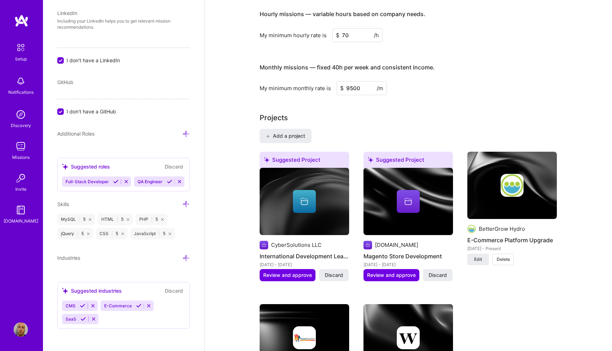
scroll to position [463, 0]
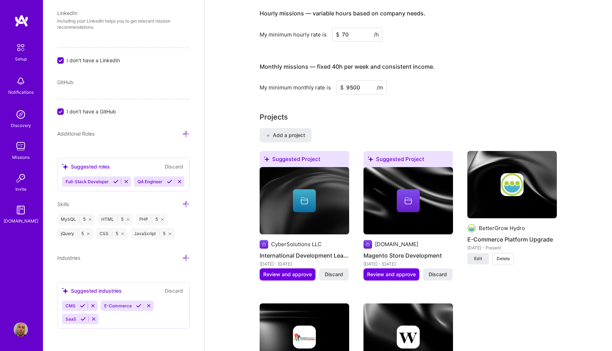
drag, startPoint x: 366, startPoint y: 25, endPoint x: 308, endPoint y: 25, distance: 58.0
click at [308, 28] on div "My minimum hourly rate is $ 70 /h" at bounding box center [403, 35] width 286 height 14
type input "65"
click at [490, 64] on h3 "Monthly missions — fixed 40h per week and consistent income." at bounding box center [403, 67] width 286 height 22
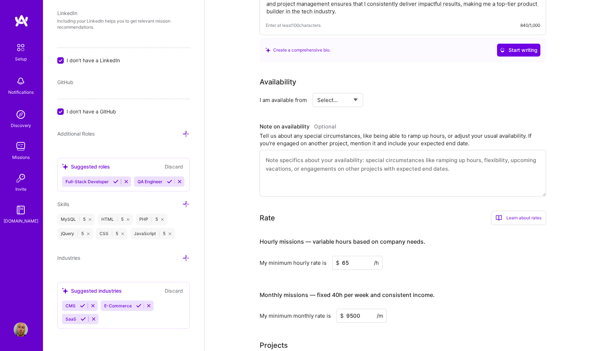
scroll to position [0, 0]
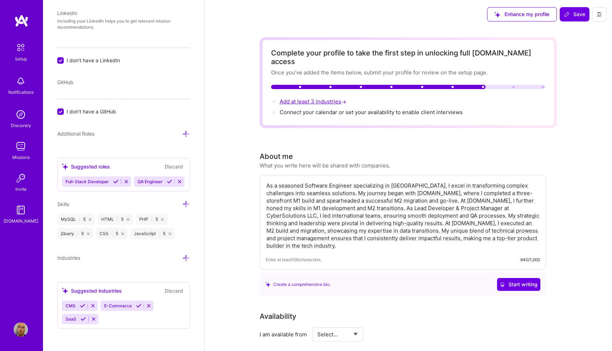
click at [306, 98] on span "Add at least 3 industries →" at bounding box center [314, 101] width 68 height 7
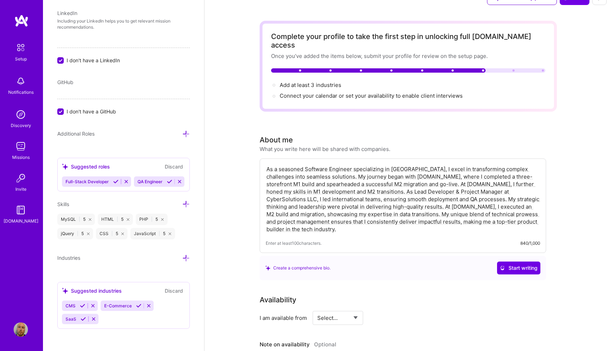
scroll to position [24, 0]
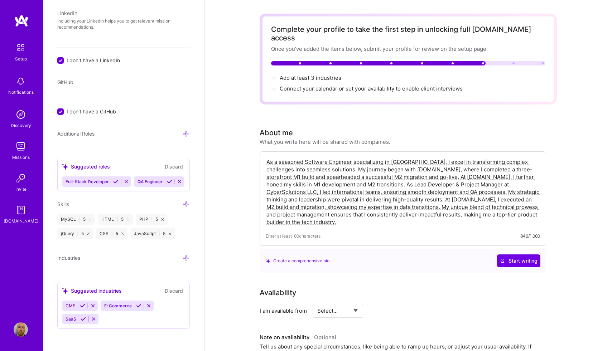
click at [124, 259] on div "Industries" at bounding box center [123, 258] width 132 height 8
click at [80, 306] on icon at bounding box center [82, 305] width 5 height 5
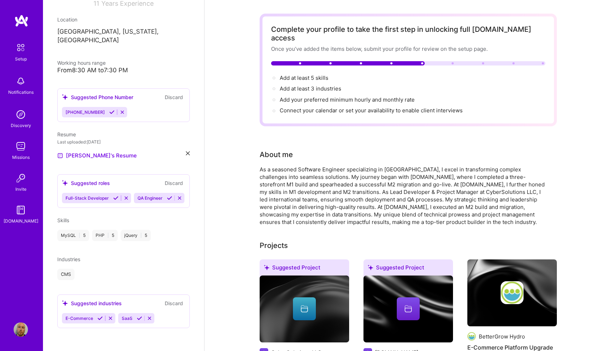
scroll to position [108, 0]
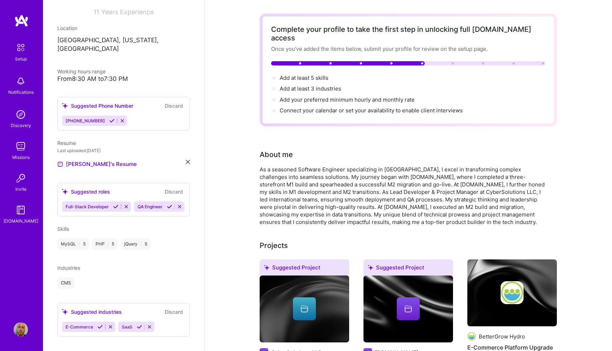
click at [183, 278] on div "CMS" at bounding box center [123, 283] width 132 height 11
click at [98, 324] on icon at bounding box center [99, 326] width 5 height 5
click at [83, 324] on icon at bounding box center [83, 326] width 5 height 5
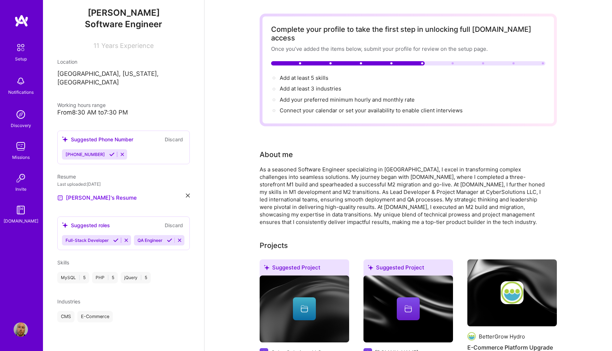
scroll to position [66, 0]
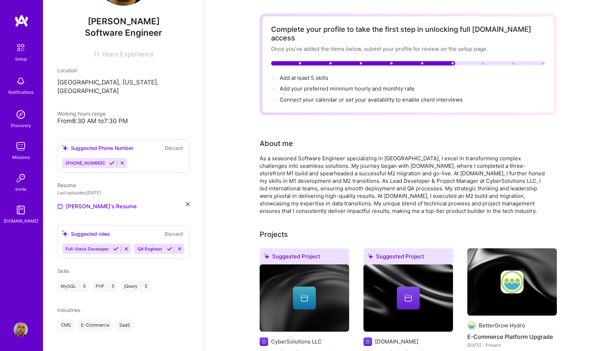
click at [109, 160] on icon at bounding box center [111, 162] width 5 height 5
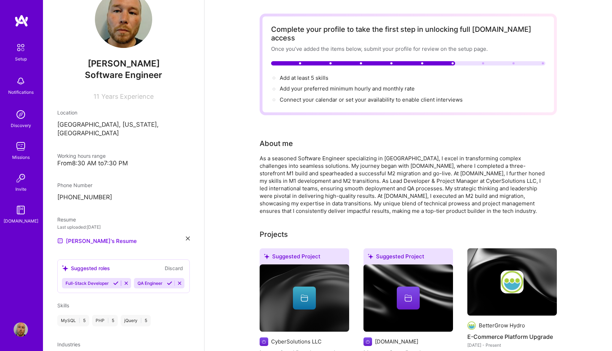
scroll to position [58, 0]
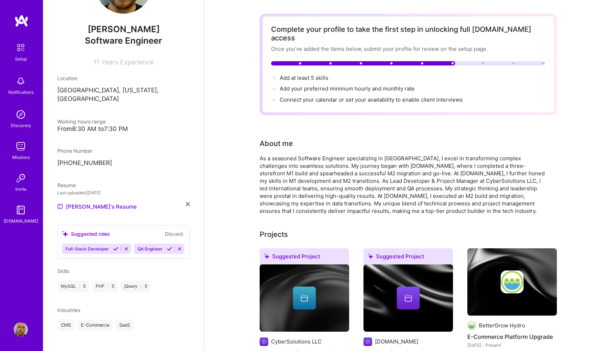
click at [114, 246] on icon at bounding box center [115, 248] width 5 height 5
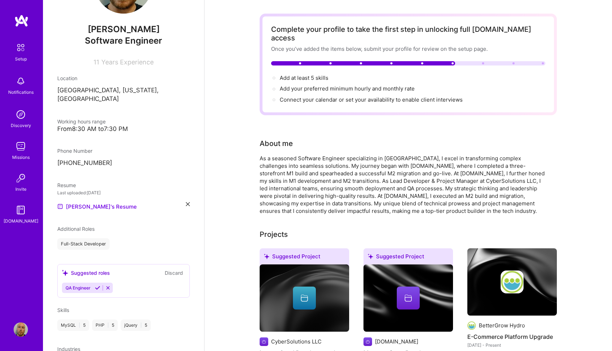
click at [97, 285] on icon at bounding box center [97, 287] width 5 height 5
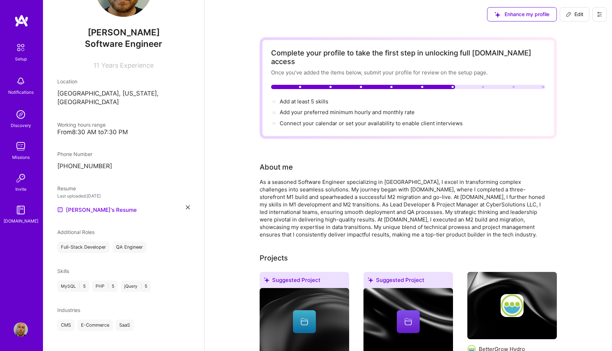
scroll to position [5, 0]
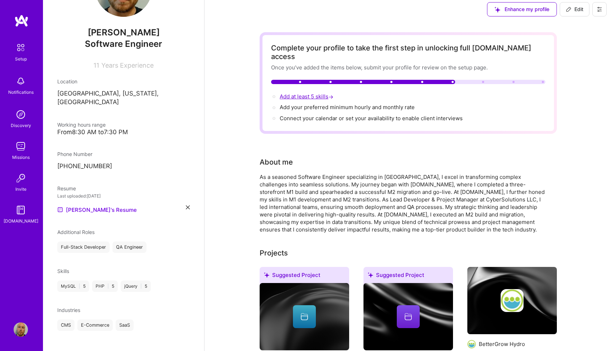
click at [309, 93] on span "Add at least 5 skills →" at bounding box center [307, 96] width 55 height 7
select select "US"
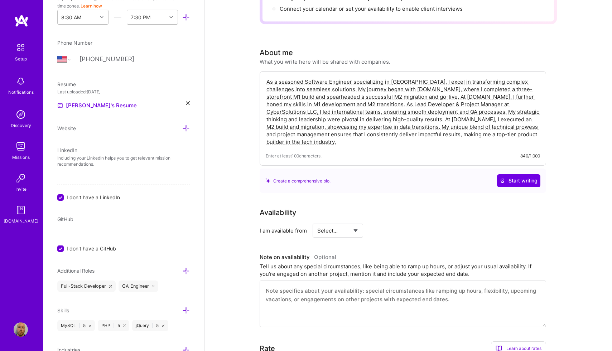
scroll to position [288, 0]
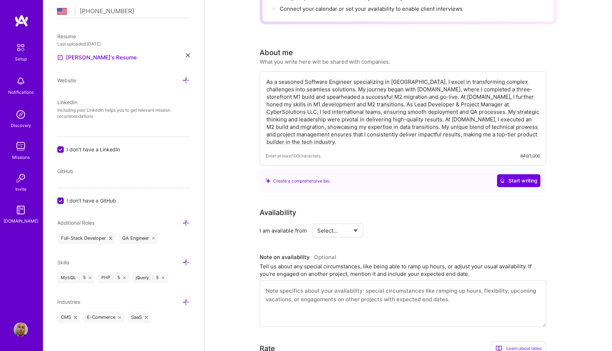
click at [187, 262] on icon at bounding box center [186, 263] width 8 height 8
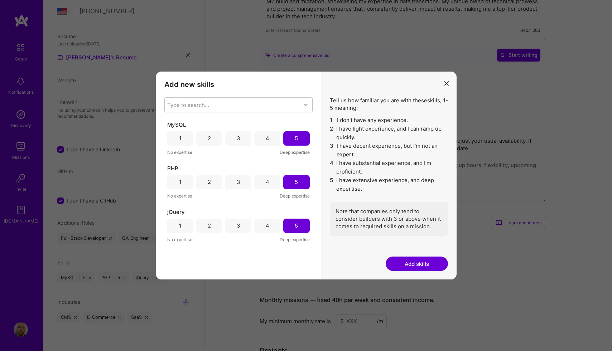
scroll to position [258, 0]
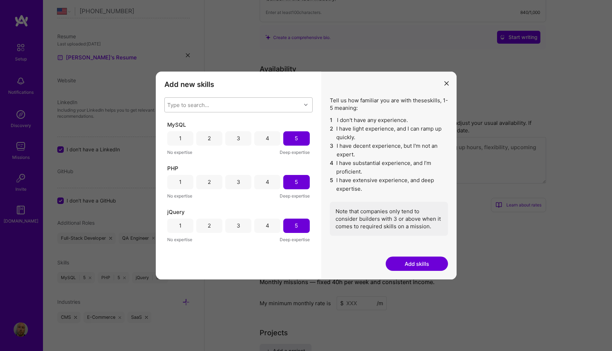
click at [208, 101] on div "Type to search..." at bounding box center [188, 105] width 42 height 8
type input "HTML"
click at [173, 122] on input "modal" at bounding box center [172, 123] width 5 height 5
checkbox input "false"
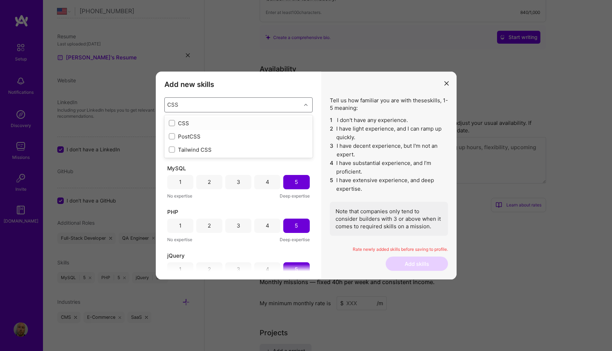
type input "CSS"
click at [251, 101] on div "Type to search..." at bounding box center [233, 105] width 136 height 14
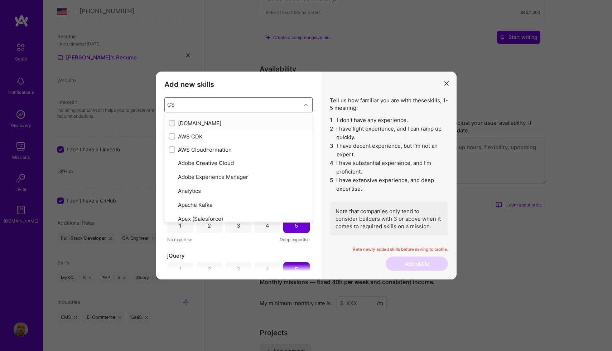
type input "CSS"
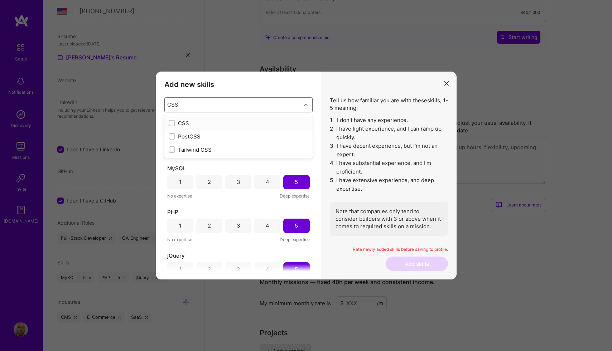
click at [170, 123] on input "modal" at bounding box center [172, 123] width 5 height 5
checkbox input "false"
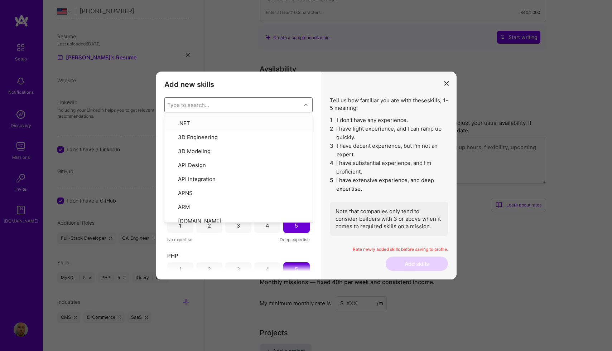
click at [361, 179] on li "5 I have extensive experience, and deep expertise." at bounding box center [389, 184] width 118 height 17
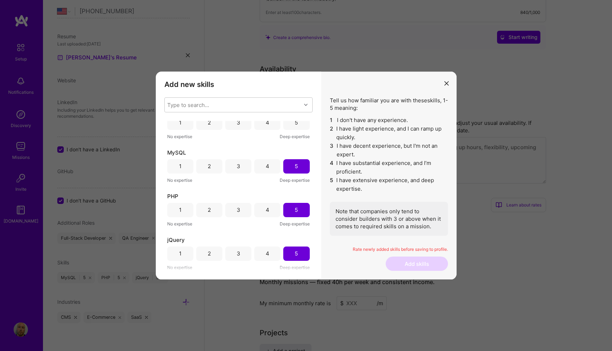
scroll to position [0, 0]
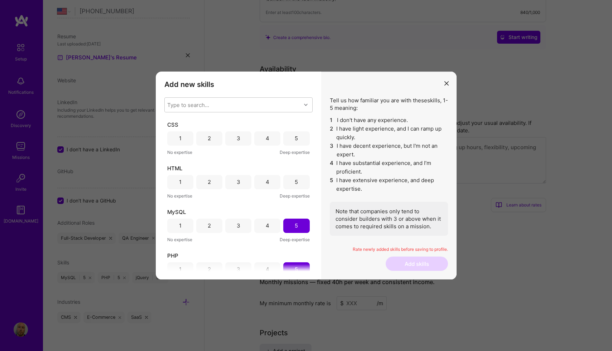
click at [295, 182] on div "5" at bounding box center [296, 182] width 3 height 8
click at [295, 137] on div "5" at bounding box center [296, 139] width 3 height 8
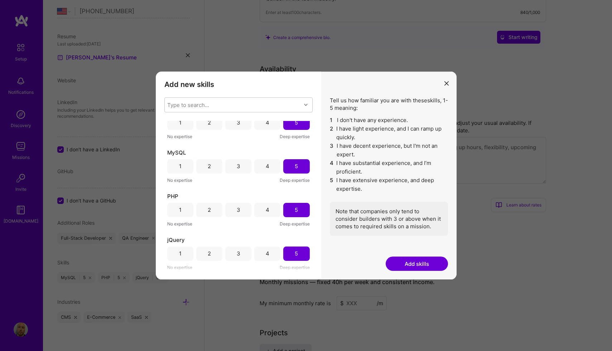
scroll to position [262, 0]
click at [416, 257] on button "Add skills" at bounding box center [417, 264] width 62 height 14
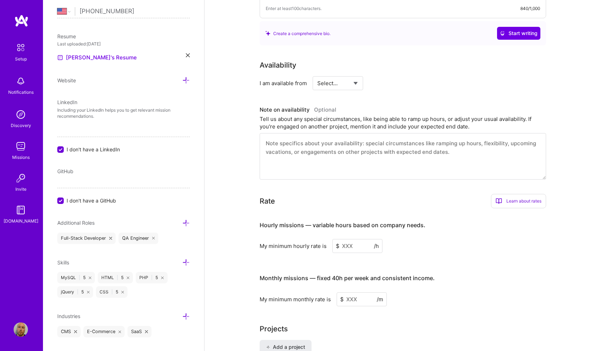
scroll to position [0, 0]
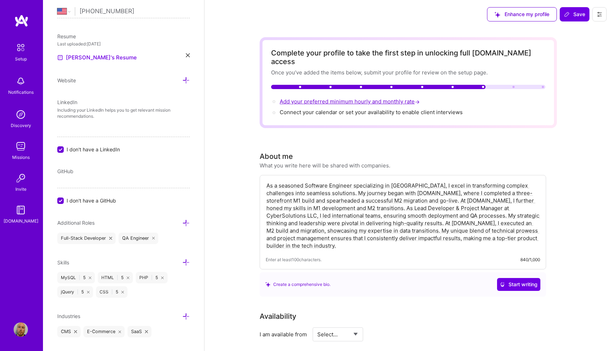
click at [368, 98] on span "Add your preferred minimum hourly and monthly rate →" at bounding box center [350, 101] width 141 height 7
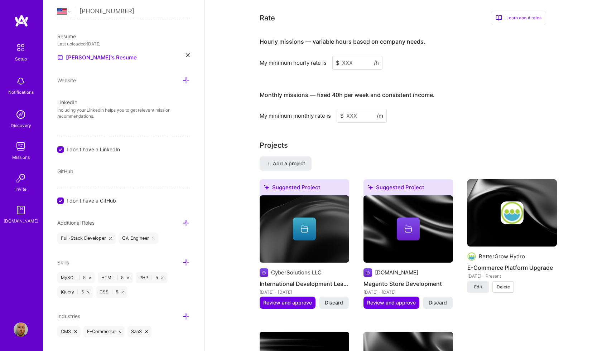
scroll to position [437, 0]
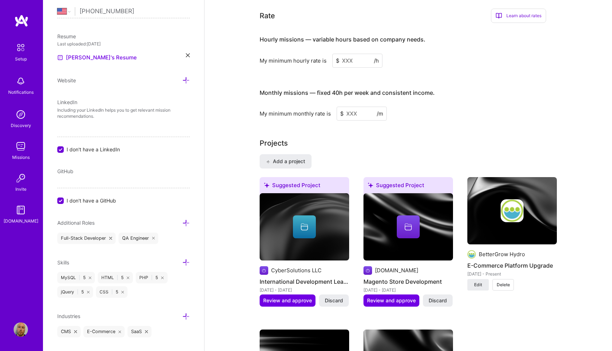
click at [357, 57] on input at bounding box center [357, 61] width 50 height 14
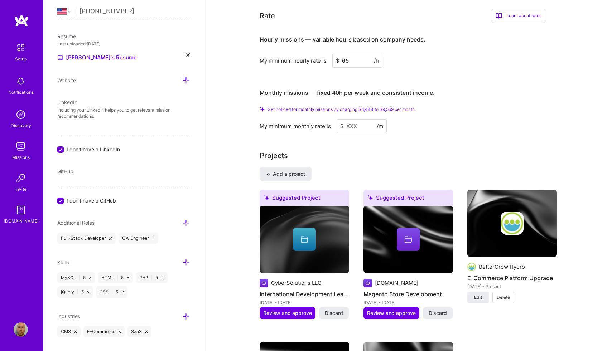
type input "65"
click at [353, 119] on input at bounding box center [362, 126] width 50 height 14
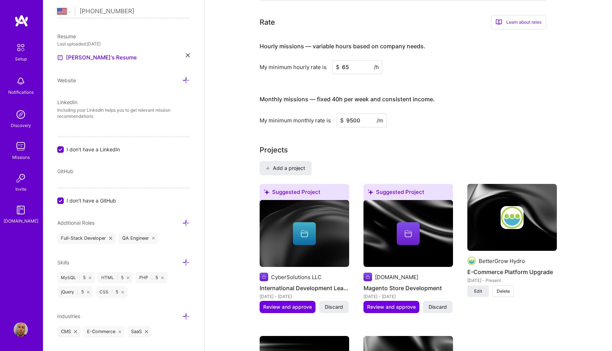
scroll to position [418, 0]
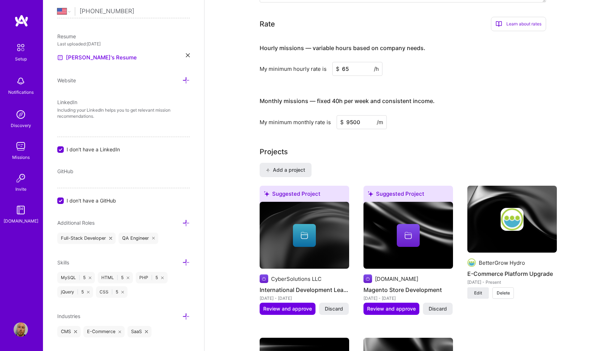
type input "9500"
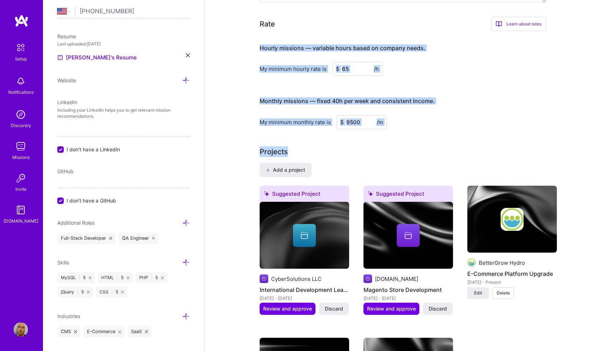
drag, startPoint x: 415, startPoint y: 139, endPoint x: 385, endPoint y: 32, distance: 112.0
click at [385, 32] on div "Complete your profile to take the first step in unlocking full [DOMAIN_NAME] ac…" at bounding box center [408, 226] width 297 height 1213
drag, startPoint x: 385, startPoint y: 32, endPoint x: 418, endPoint y: 117, distance: 91.7
click at [418, 117] on div "Hourly missions — variable hours based on company needs. My minimum hourly rate…" at bounding box center [403, 83] width 286 height 92
drag, startPoint x: 418, startPoint y: 117, endPoint x: 386, endPoint y: 22, distance: 100.4
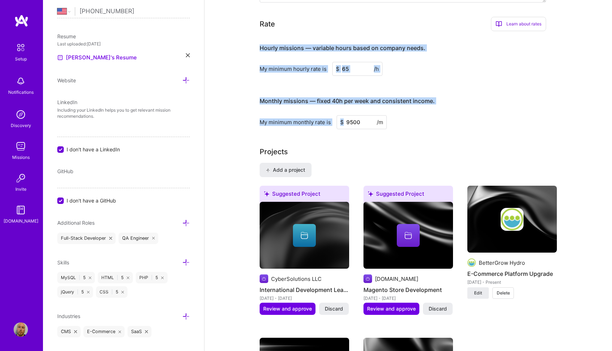
click at [386, 22] on div "Rate Learn about rates Hourly Rate What is hourly rate? This model involves pay…" at bounding box center [403, 73] width 286 height 112
drag, startPoint x: 386, startPoint y: 22, endPoint x: 431, endPoint y: 131, distance: 117.7
click at [431, 131] on div "Complete your profile to take the first step in unlocking full [DOMAIN_NAME] ac…" at bounding box center [408, 226] width 297 height 1213
drag, startPoint x: 431, startPoint y: 131, endPoint x: 394, endPoint y: 35, distance: 102.4
click at [394, 35] on div "Complete your profile to take the first step in unlocking full [DOMAIN_NAME] ac…" at bounding box center [408, 226] width 297 height 1213
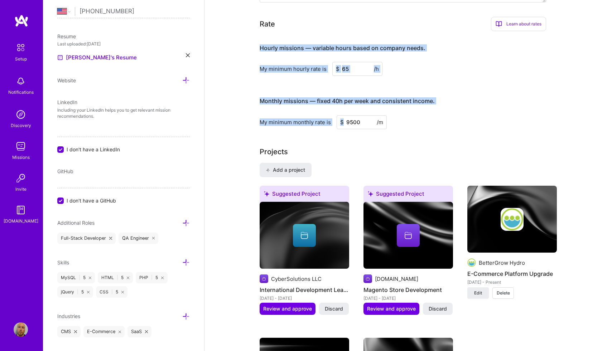
drag, startPoint x: 394, startPoint y: 23, endPoint x: 426, endPoint y: 111, distance: 94.5
click at [425, 110] on div "Rate Learn about rates Hourly Rate What is hourly rate? This model involves pay…" at bounding box center [403, 73] width 286 height 112
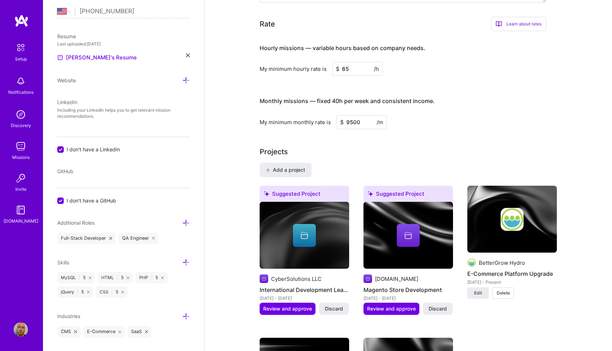
click at [354, 121] on div "Complete your profile to take the first step in unlocking full [DOMAIN_NAME] ac…" at bounding box center [408, 226] width 297 height 1213
click at [360, 115] on input "9500" at bounding box center [362, 122] width 50 height 14
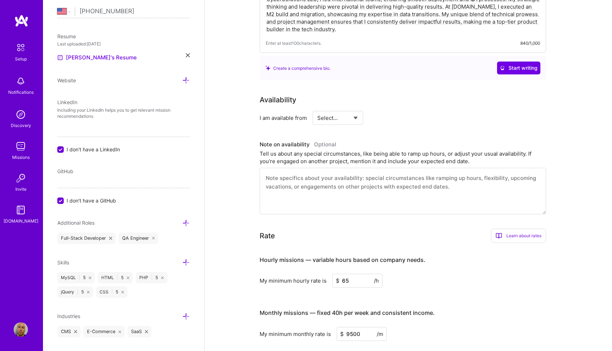
scroll to position [0, 0]
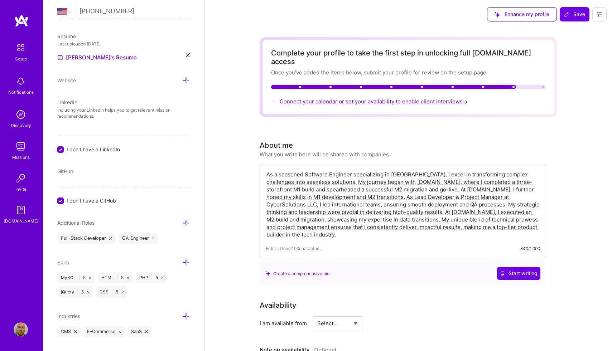
click at [440, 98] on span "Connect your calendar or set your availability to enable client interviews →" at bounding box center [374, 101] width 189 height 7
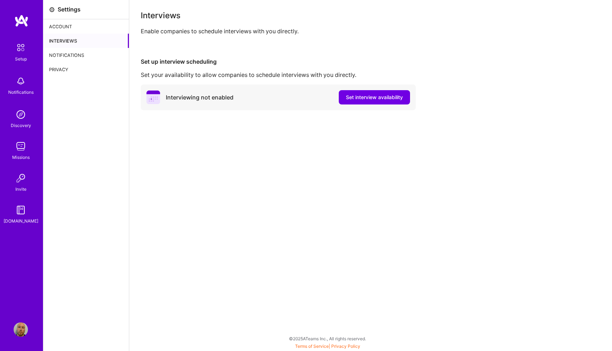
click at [386, 89] on div "Interviewing not enabled Set interview availability" at bounding box center [278, 98] width 275 height 26
click at [382, 95] on span "Set interview availability" at bounding box center [374, 97] width 57 height 7
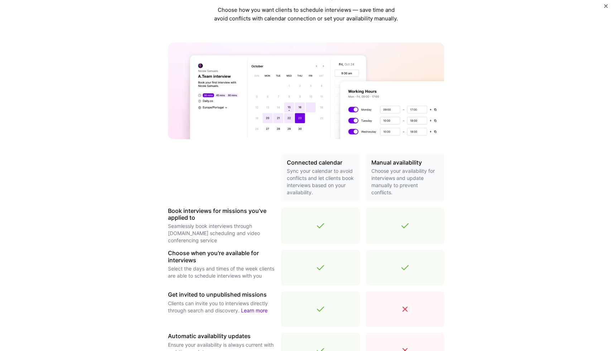
scroll to position [30, 0]
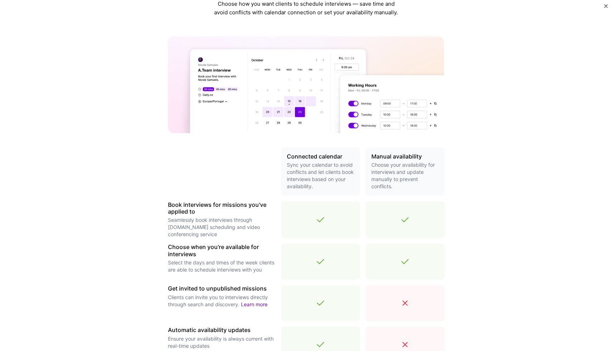
click at [397, 167] on p "Choose your availability for interviews and update manually to prevent conflict…" at bounding box center [404, 176] width 67 height 29
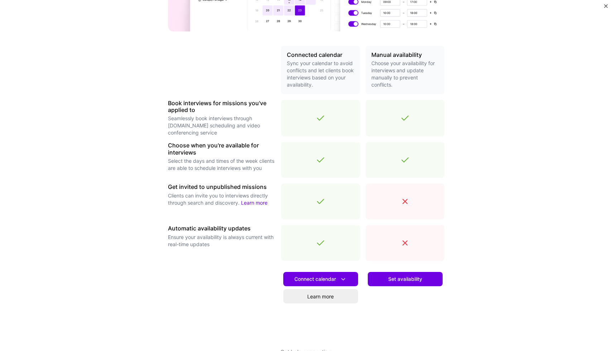
scroll to position [150, 0]
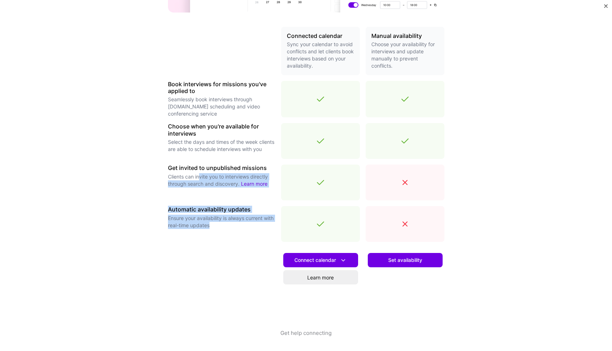
drag, startPoint x: 199, startPoint y: 173, endPoint x: 221, endPoint y: 227, distance: 57.7
click at [221, 227] on div "Connected calendar Sync your calendar to avoid conflicts and let clients book i…" at bounding box center [306, 178] width 276 height 303
drag, startPoint x: 221, startPoint y: 227, endPoint x: 191, endPoint y: 162, distance: 71.3
click at [191, 162] on div "Connected calendar Sync your calendar to avoid conflicts and let clients book i…" at bounding box center [306, 178] width 276 height 303
drag, startPoint x: 191, startPoint y: 162, endPoint x: 219, endPoint y: 230, distance: 73.2
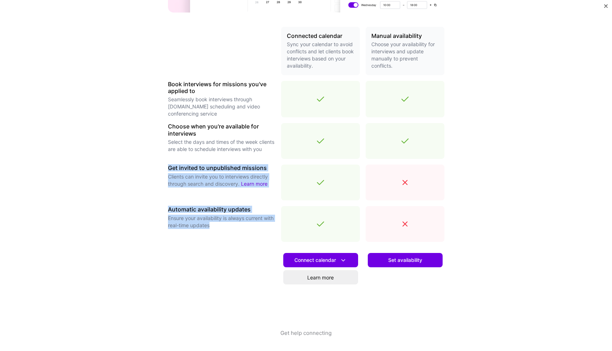
click at [219, 230] on div "Connected calendar Sync your calendar to avoid conflicts and let clients book i…" at bounding box center [306, 178] width 276 height 303
drag, startPoint x: 219, startPoint y: 230, endPoint x: 193, endPoint y: 174, distance: 60.7
click at [193, 174] on div "Connected calendar Sync your calendar to avoid conflicts and let clients book i…" at bounding box center [306, 178] width 276 height 303
click at [193, 174] on p "Clients can invite you to interviews directly through search and discovery. Lea…" at bounding box center [221, 180] width 107 height 14
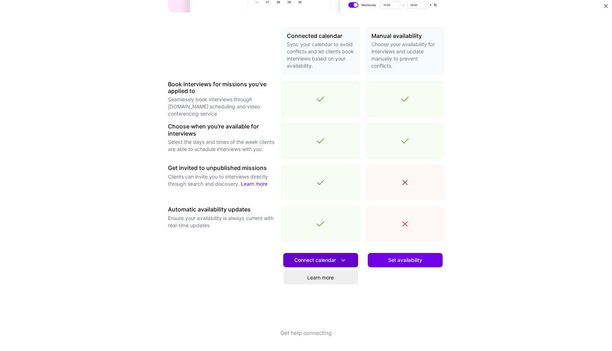
click at [330, 255] on button "Connect calendar" at bounding box center [320, 260] width 75 height 14
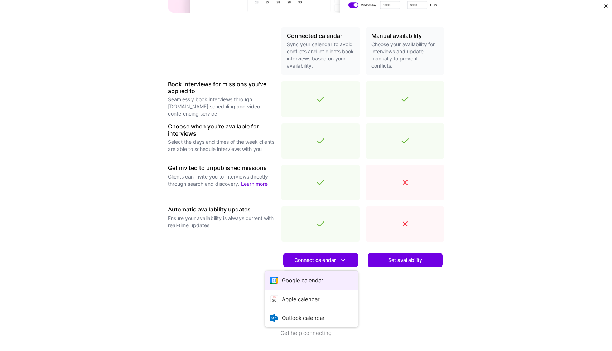
click at [320, 273] on button "Google calendar" at bounding box center [311, 280] width 93 height 19
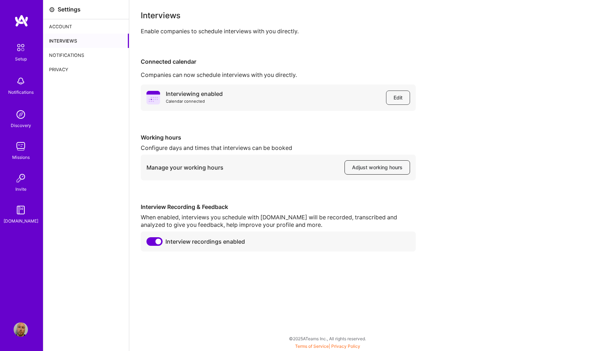
click at [365, 169] on span "Adjust working hours" at bounding box center [377, 167] width 50 height 7
click at [397, 82] on div "Connected calendar Companies can now schedule interviews with you directly. Int…" at bounding box center [371, 155] width 460 height 194
click at [397, 94] on button "Edit" at bounding box center [398, 98] width 24 height 14
drag, startPoint x: 251, startPoint y: 173, endPoint x: 293, endPoint y: 181, distance: 42.6
click at [292, 180] on div "Manage your working hours Adjust working hours" at bounding box center [278, 168] width 275 height 26
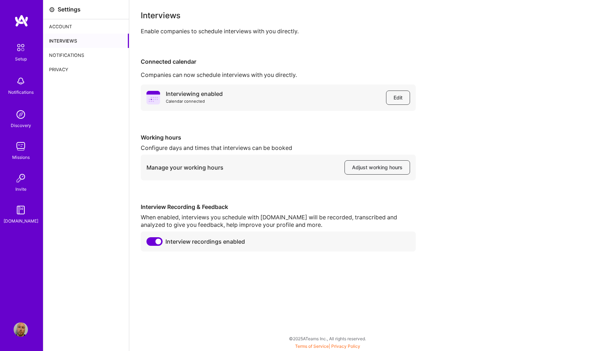
click at [264, 101] on div "Interviewing enabled Calendar connected Edit" at bounding box center [278, 98] width 275 height 26
click at [28, 21] on img at bounding box center [21, 20] width 14 height 13
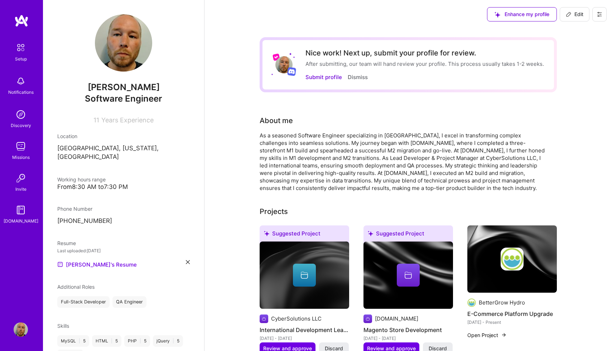
click at [327, 72] on div "Nice work! Next up, submit your profile for review. After submitting, our team …" at bounding box center [424, 65] width 238 height 32
click at [323, 77] on button "Submit profile" at bounding box center [323, 77] width 37 height 8
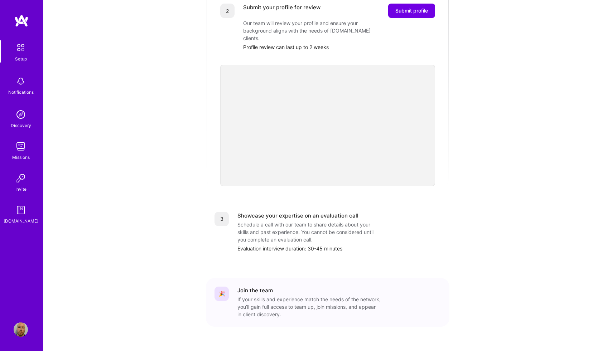
scroll to position [86, 0]
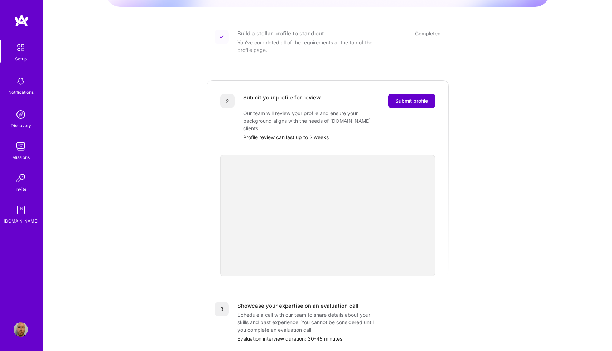
click at [418, 98] on button "Submit profile" at bounding box center [411, 101] width 47 height 14
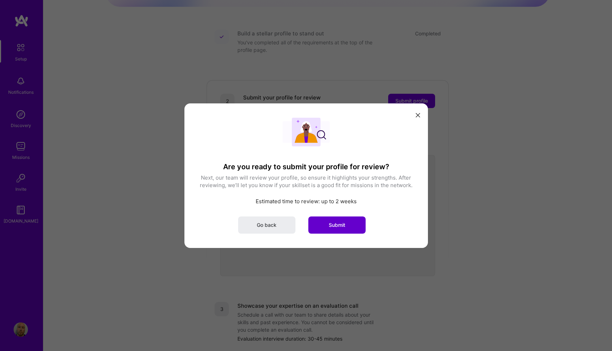
click at [343, 227] on span "Submit" at bounding box center [337, 224] width 16 height 7
